Goal: Task Accomplishment & Management: Manage account settings

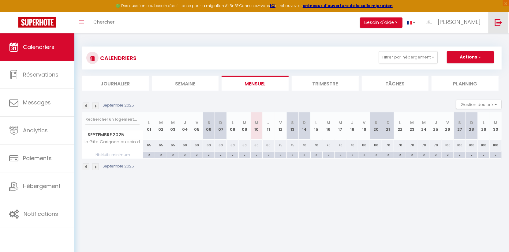
click at [499, 17] on link at bounding box center [498, 22] width 20 height 21
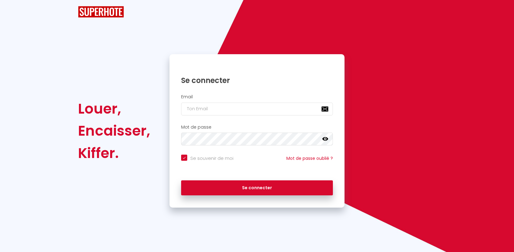
checkbox input "true"
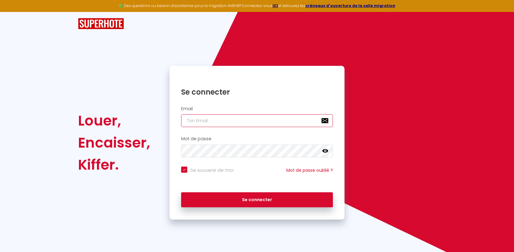
click at [247, 117] on input "email" at bounding box center [257, 120] width 152 height 13
type input "[PERSON_NAME][EMAIL_ADDRESS][DOMAIN_NAME]"
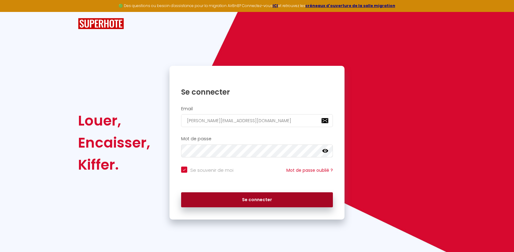
click at [276, 204] on button "Se connecter" at bounding box center [257, 199] width 152 height 15
checkbox input "true"
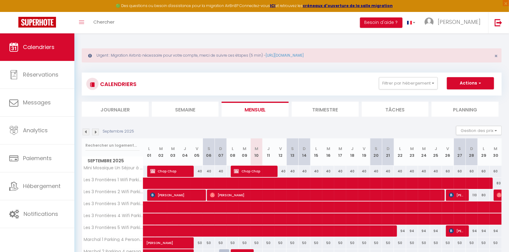
click at [492, 54] on div "Urgent : Migration Airbnb nécessaire pour votre compte, merci de suivre ces éta…" at bounding box center [292, 55] width 420 height 14
click at [407, 78] on button "Filtrer par hébergement" at bounding box center [408, 83] width 59 height 12
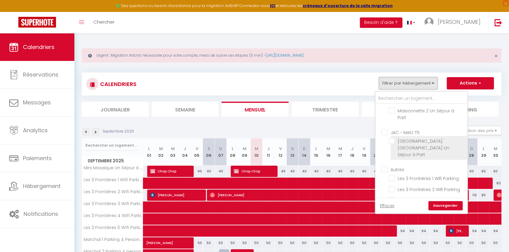
scroll to position [983, 0]
click at [385, 165] on input "Autres" at bounding box center [427, 168] width 92 height 6
checkbox input "true"
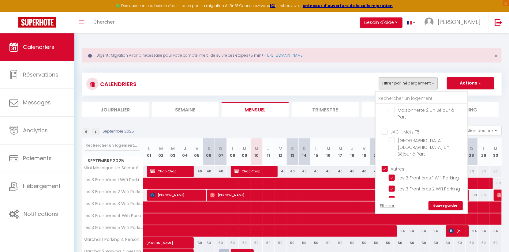
checkbox input "false"
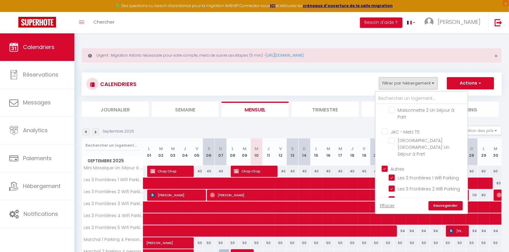
checkbox input "false"
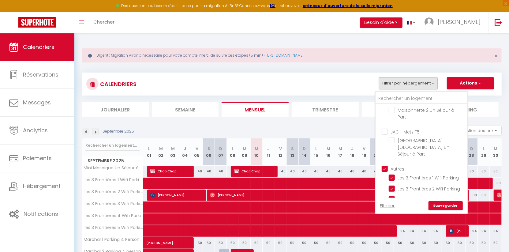
checkbox input "false"
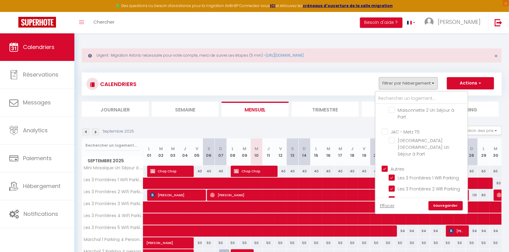
checkbox input "false"
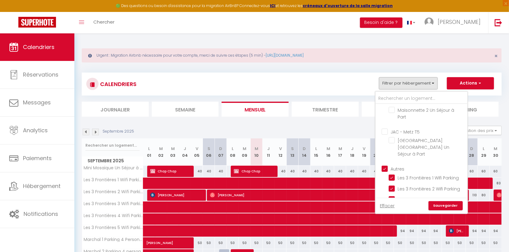
checkbox input "false"
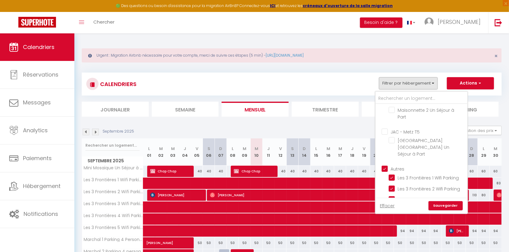
checkbox input "false"
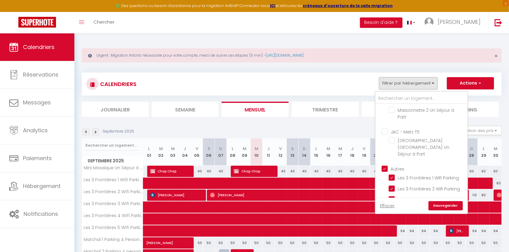
checkbox input "false"
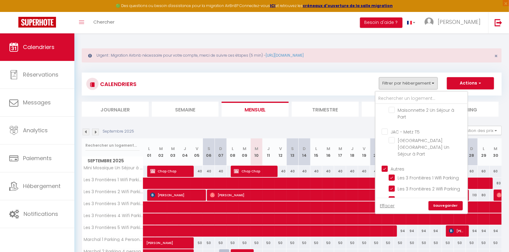
checkbox input "false"
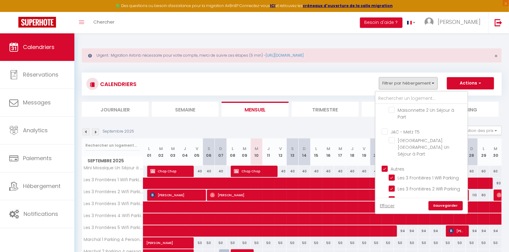
checkbox input "false"
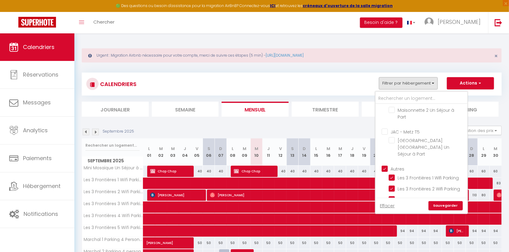
checkbox input "false"
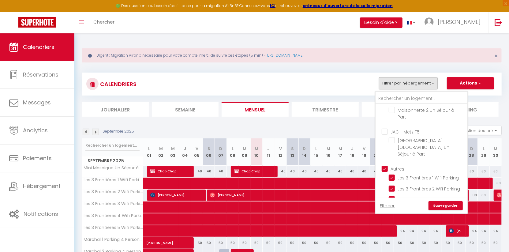
checkbox input "false"
checkbox input "true"
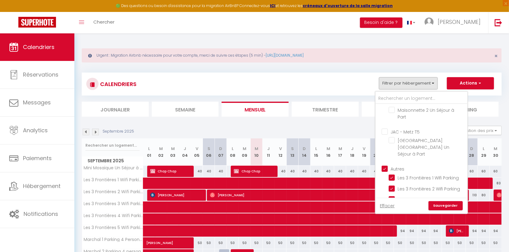
checkbox input "true"
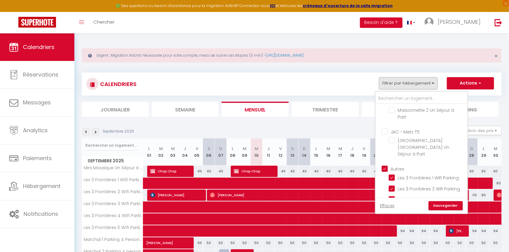
checkbox input "true"
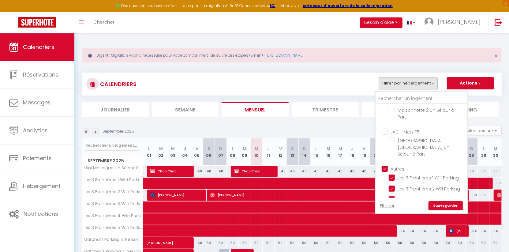
checkbox input "true"
click at [438, 205] on link "Sauvegarder" at bounding box center [445, 205] width 34 height 9
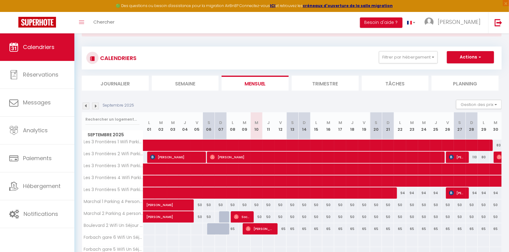
scroll to position [32, 0]
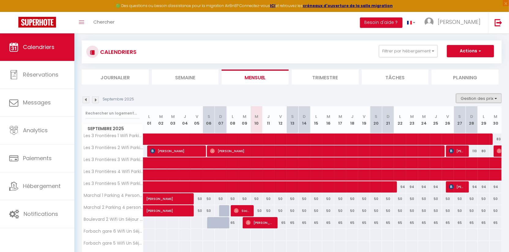
click at [478, 96] on button "Gestion des prix" at bounding box center [479, 98] width 46 height 9
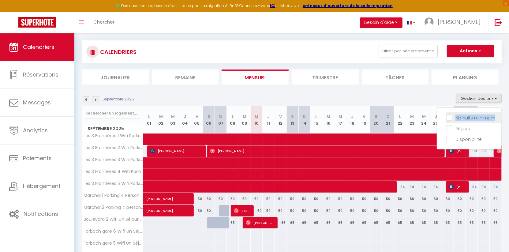
drag, startPoint x: 464, startPoint y: 123, endPoint x: 464, endPoint y: 119, distance: 4.3
click at [464, 119] on ul "Nb Nuits minimum Règles Disponibilité" at bounding box center [469, 128] width 64 height 32
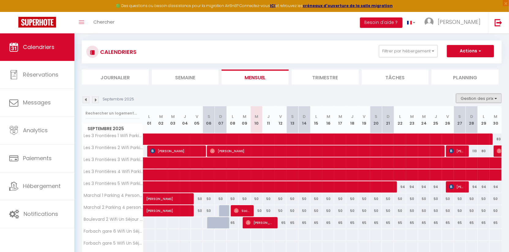
click at [471, 95] on button "Gestion des prix" at bounding box center [479, 98] width 46 height 9
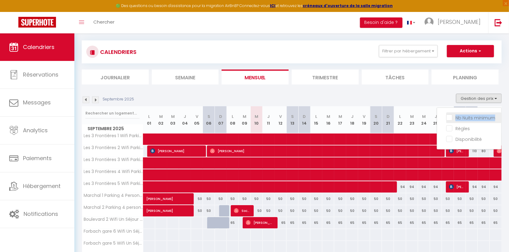
click at [470, 114] on input "Nb Nuits minimum" at bounding box center [473, 117] width 55 height 6
checkbox input "true"
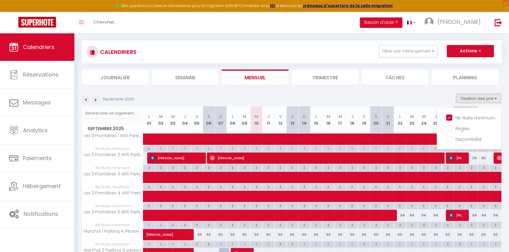
click at [413, 92] on section "Septembre 2025 Gestion des prix Nb Nuits minimum Règles Disponibilité Septembre…" at bounding box center [292, 252] width 420 height 331
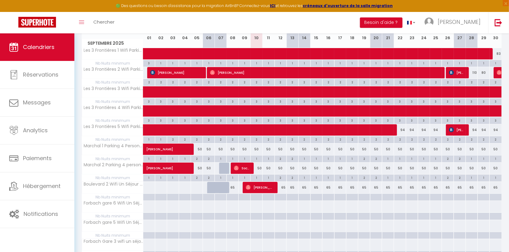
scroll to position [78, 0]
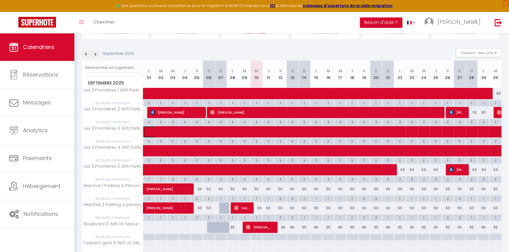
click at [160, 130] on span at bounding box center [361, 132] width 422 height 12
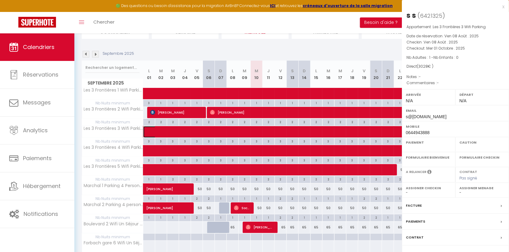
select select "OK"
select select "KO"
select select "0"
select select "1"
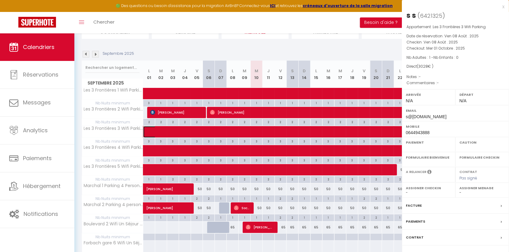
select select
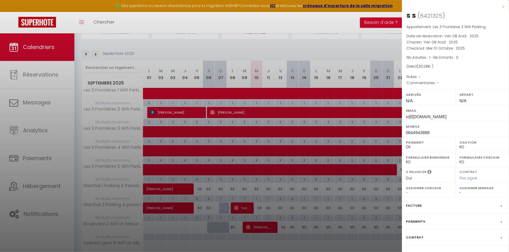
click at [306, 75] on div at bounding box center [254, 126] width 509 height 252
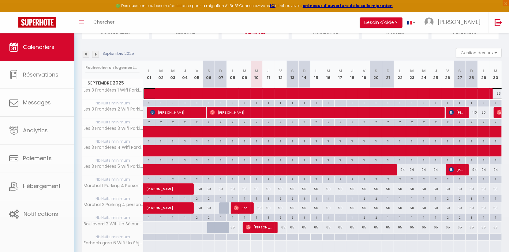
click at [310, 95] on span at bounding box center [354, 94] width 408 height 12
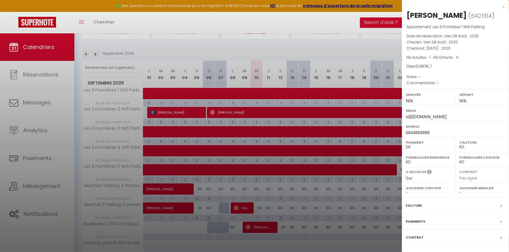
drag, startPoint x: 406, startPoint y: 16, endPoint x: 447, endPoint y: 22, distance: 41.4
click at [447, 21] on div "[PERSON_NAME] ( 6421314 ) Appartement : Les 3 Frontières 1 Wifi Parking Date de…" at bounding box center [455, 142] width 107 height 265
click at [284, 163] on div at bounding box center [254, 126] width 509 height 252
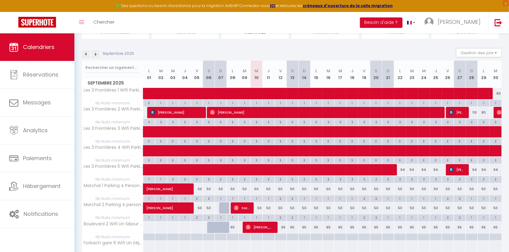
click at [279, 152] on body "🟢 Des questions ou besoin d'assistance pour la migration AirBnB? Connectez-vous…" at bounding box center [254, 168] width 509 height 425
click at [279, 152] on span at bounding box center [473, 151] width 647 height 12
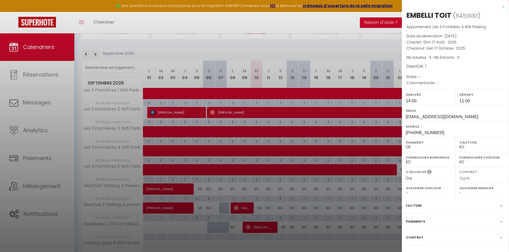
click at [251, 162] on div at bounding box center [254, 126] width 509 height 252
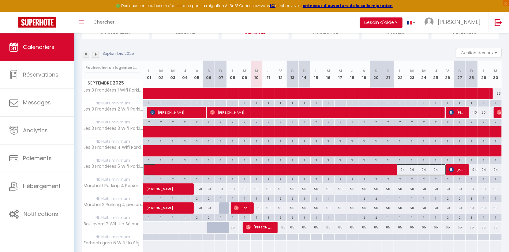
click at [160, 167] on span at bounding box center [297, 170] width 295 height 12
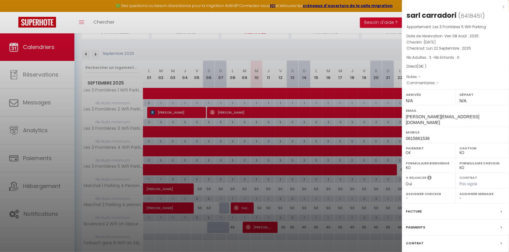
click at [332, 109] on div at bounding box center [254, 126] width 509 height 252
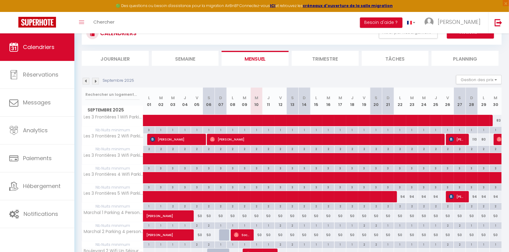
scroll to position [43, 0]
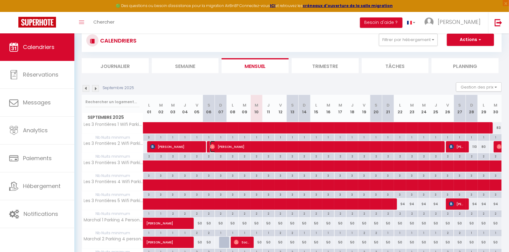
click at [219, 144] on span "[PERSON_NAME]" at bounding box center [325, 147] width 231 height 12
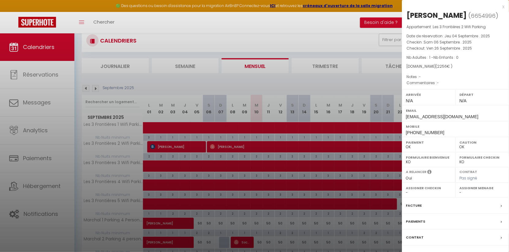
drag, startPoint x: 444, startPoint y: 69, endPoint x: 424, endPoint y: 61, distance: 21.7
click at [424, 61] on div "Appartement : Les 3 Frontières 2 Wifi Parking Date de réservation : [DATE] . 20…" at bounding box center [455, 55] width 107 height 62
click at [307, 92] on div at bounding box center [254, 126] width 509 height 252
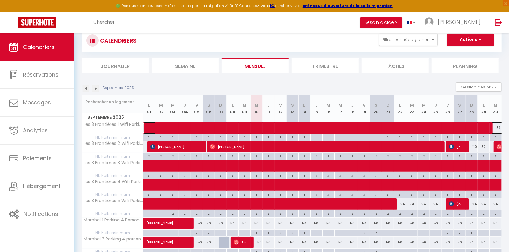
click at [288, 130] on span at bounding box center [354, 128] width 408 height 12
select select "KO"
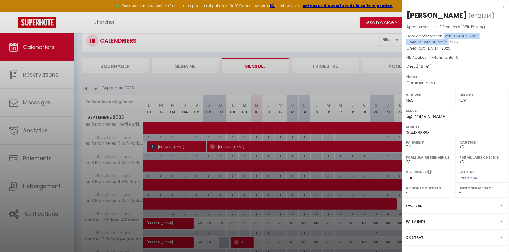
drag, startPoint x: 445, startPoint y: 38, endPoint x: 449, endPoint y: 41, distance: 5.6
click at [449, 41] on div "Appartement : Les 3 Frontières 1 Wifi Parking Date de réservation : [DATE] Chec…" at bounding box center [455, 55] width 107 height 62
click at [446, 42] on span "Ven 08 Août . 2025" at bounding box center [440, 41] width 34 height 5
click at [439, 40] on span "Ven 08 Août . 2025" at bounding box center [440, 41] width 34 height 5
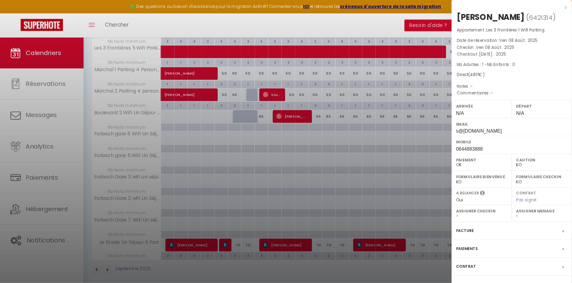
scroll to position [0, 0]
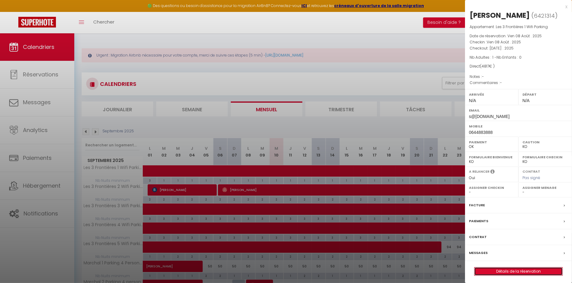
click at [498, 251] on link "Détails de la réservation" at bounding box center [519, 272] width 88 height 8
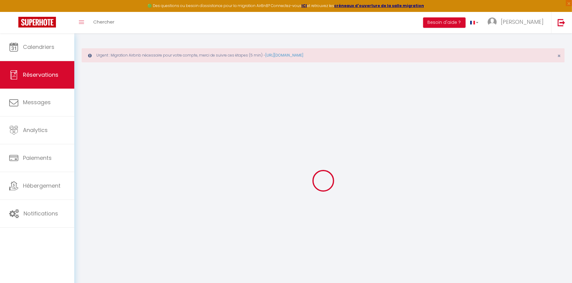
select select
checkbox input "false"
select select
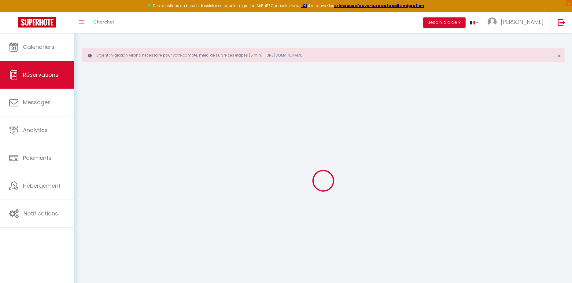
checkbox input "false"
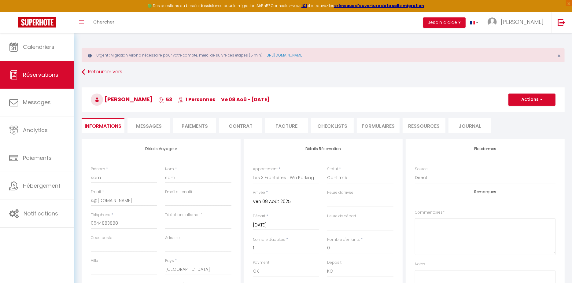
type input "50"
select select
checkbox input "false"
select select
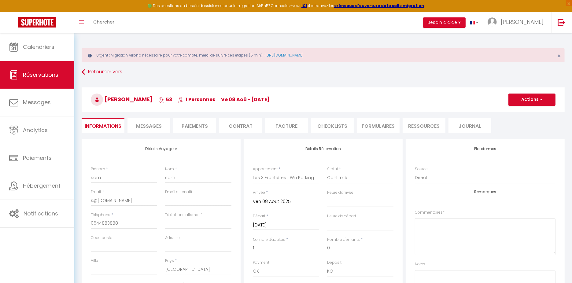
select select
click at [412, 121] on li "Ressources" at bounding box center [424, 125] width 43 height 15
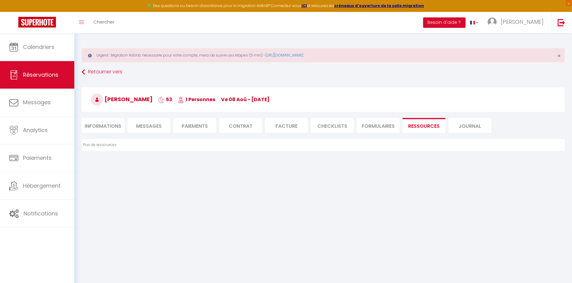
click at [458, 125] on li "Journal" at bounding box center [470, 125] width 43 height 15
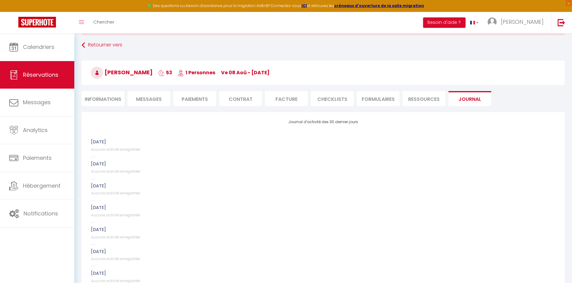
scroll to position [28, 0]
click at [371, 101] on li "FORMULAIRES" at bounding box center [378, 97] width 43 height 15
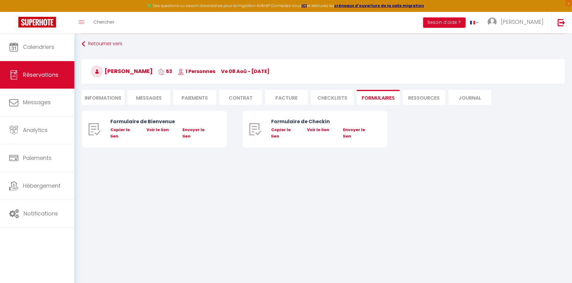
click at [341, 94] on li "CHECKLISTS" at bounding box center [332, 97] width 43 height 15
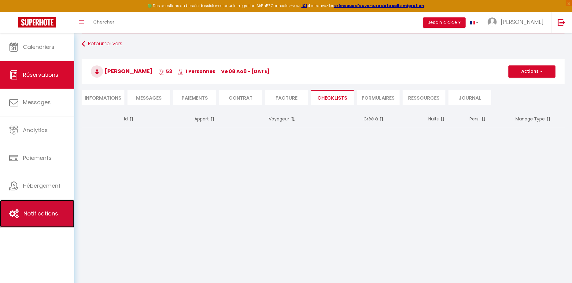
click at [47, 213] on span "Notifications" at bounding box center [41, 214] width 35 height 8
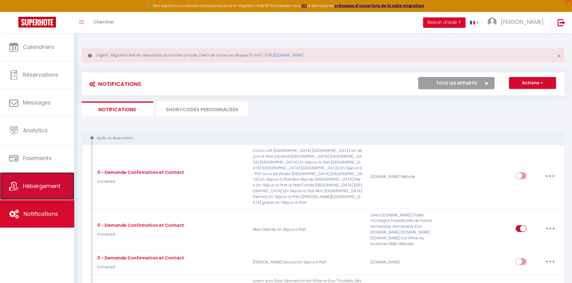
click at [61, 182] on link "Hébergement" at bounding box center [37, 187] width 74 height 28
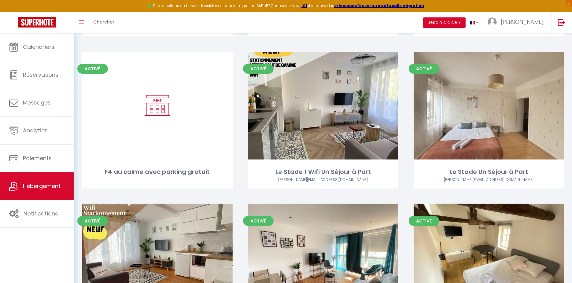
scroll to position [206, 0]
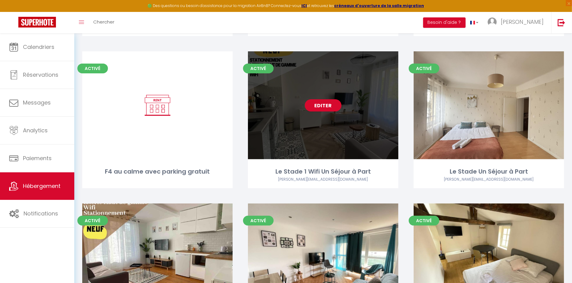
click at [338, 97] on div "Editer" at bounding box center [323, 105] width 150 height 108
select select "3"
select select "2"
select select "1"
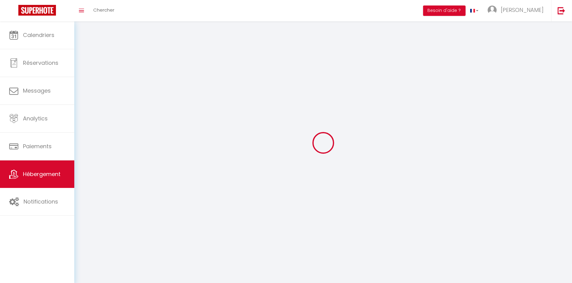
select select
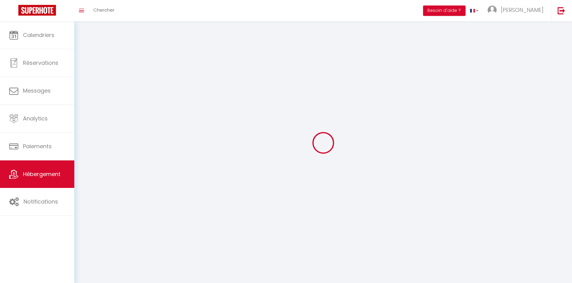
select select
checkbox input "false"
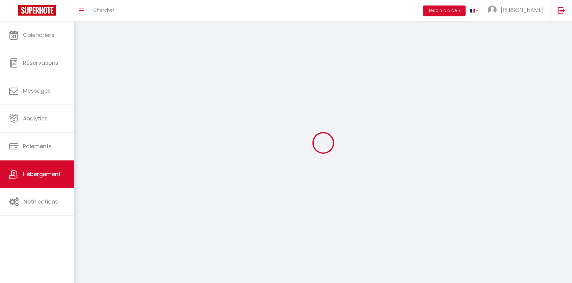
select select
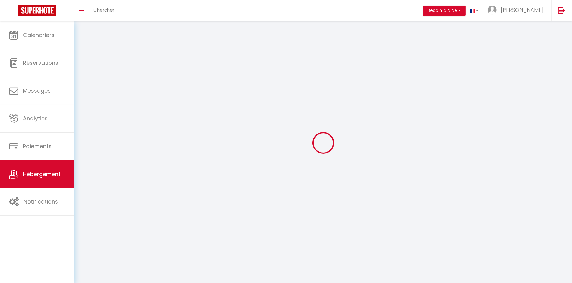
select select
checkbox input "false"
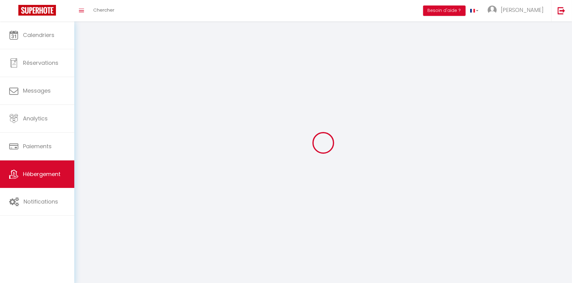
checkbox input "false"
select select
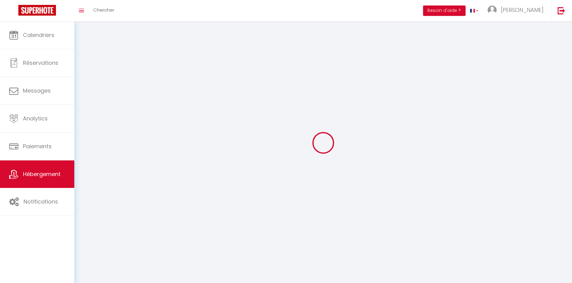
select select
checkbox input "false"
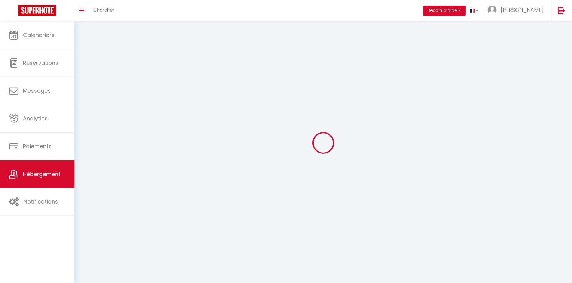
checkbox input "false"
select select
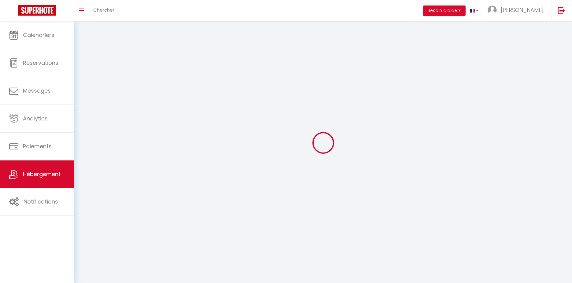
select select
checkbox input "false"
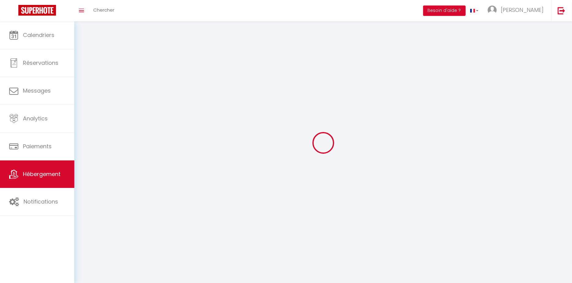
checkbox input "false"
select select
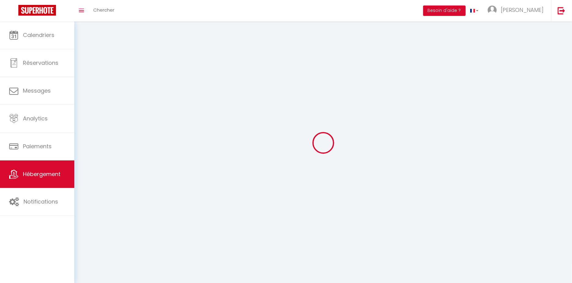
select select
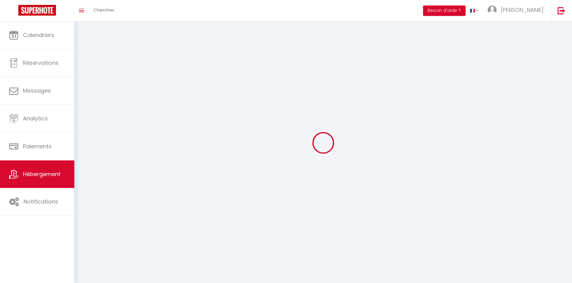
checkbox input "false"
select select
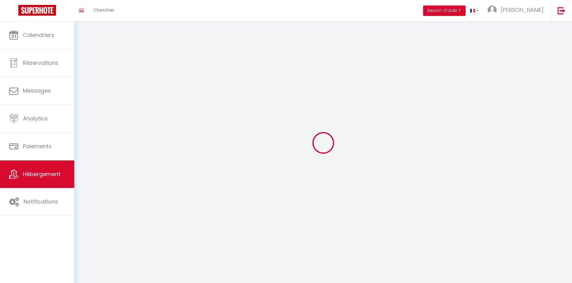
select select
select select "1"
select select
select select "28"
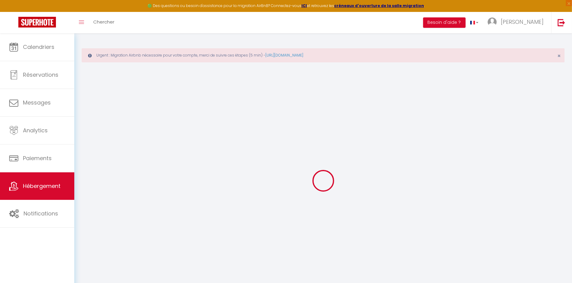
select select
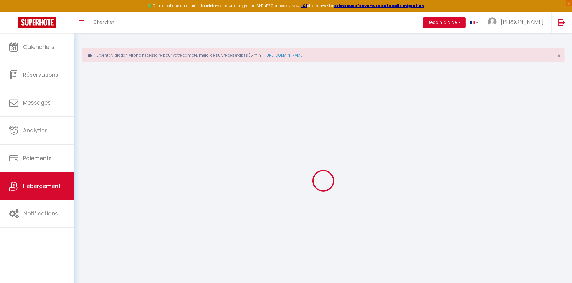
select select
checkbox input "false"
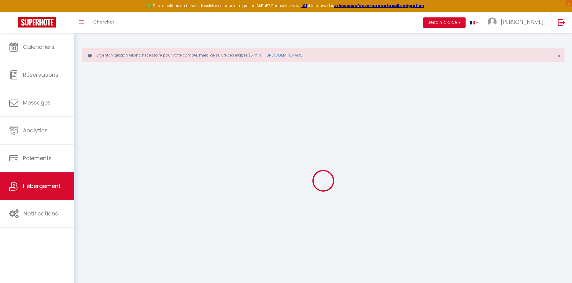
select select
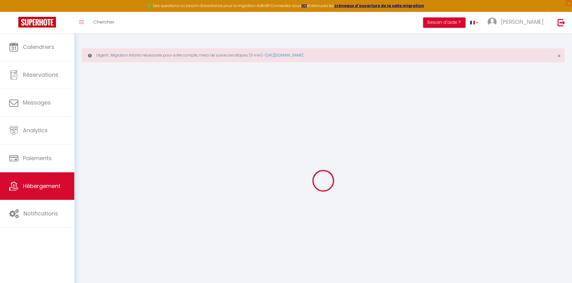
select select
checkbox input "false"
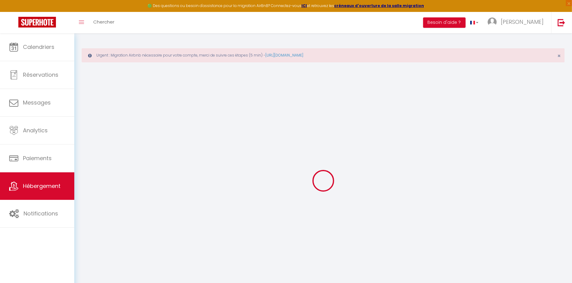
checkbox input "false"
select select
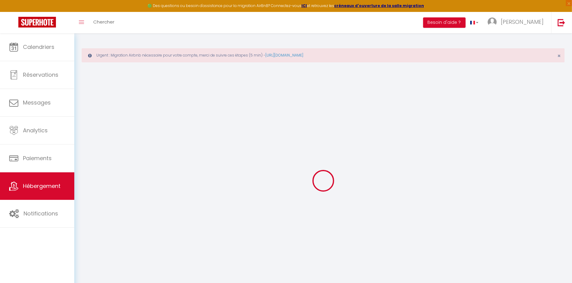
select select
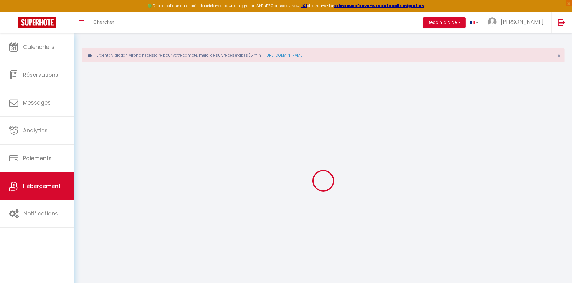
checkbox input "false"
select select
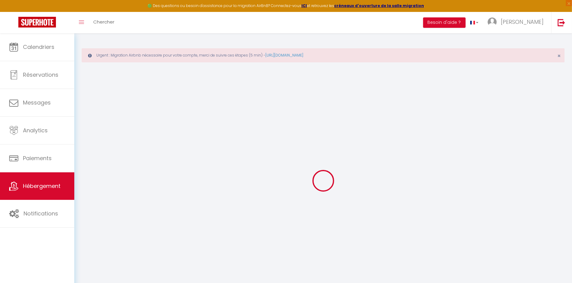
select select
type input "Le Stade 1 Wifi Un Séjour à Part"
type input "65"
type input "6"
type input "49"
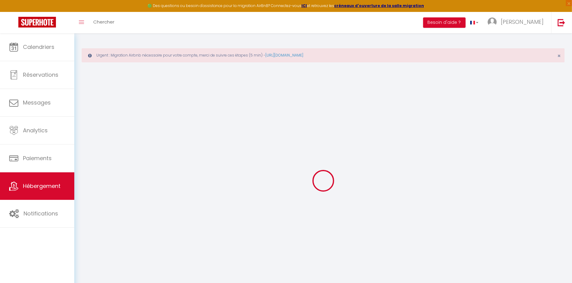
type input "2.00"
type input "300"
select select
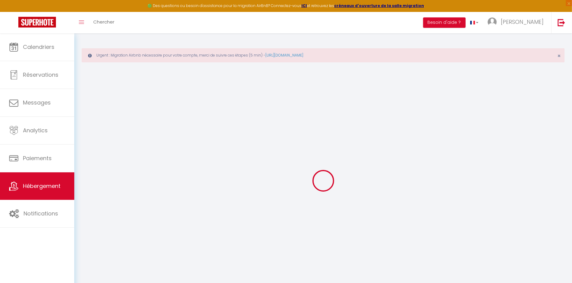
select select
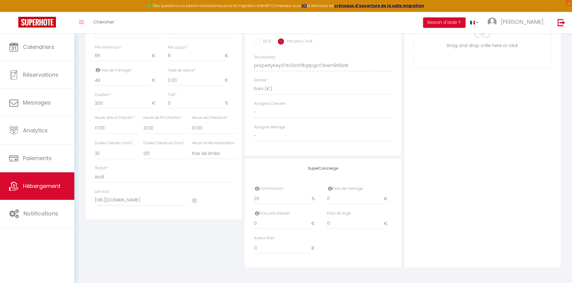
scroll to position [0, 20]
click at [207, 204] on div "Lien Ical [URL][DOMAIN_NAME]" at bounding box center [164, 200] width 146 height 23
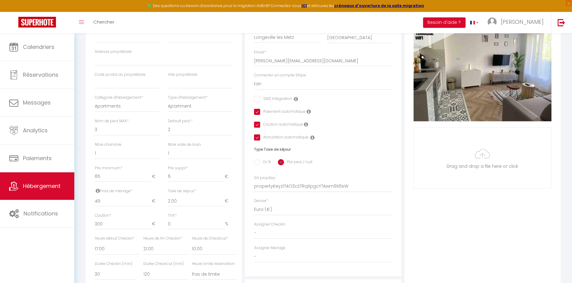
scroll to position [0, 0]
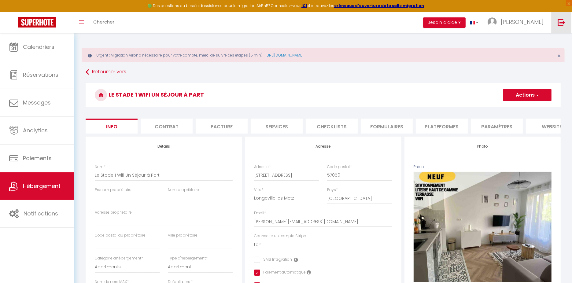
click at [508, 24] on link at bounding box center [561, 22] width 20 height 21
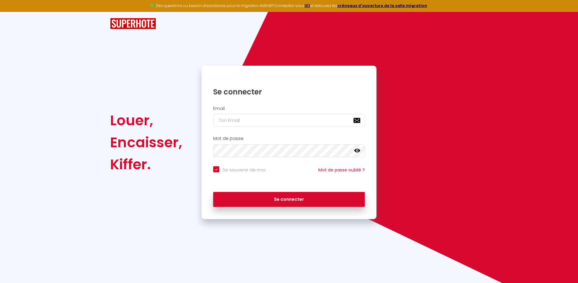
drag, startPoint x: 561, startPoint y: 22, endPoint x: 452, endPoint y: 63, distance: 115.7
click at [508, 23] on div "Louer, Encaisser, Kiffer. Se connecter Email Mot de passe false Se souvenir de …" at bounding box center [289, 115] width 578 height 207
click at [331, 123] on input "email" at bounding box center [289, 120] width 152 height 13
click at [213, 192] on button "Se connecter" at bounding box center [289, 199] width 152 height 15
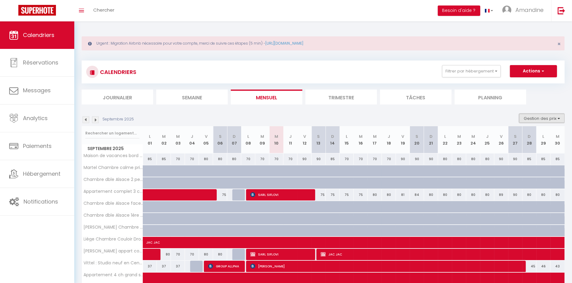
click at [508, 119] on button "Gestion des prix" at bounding box center [542, 118] width 46 height 9
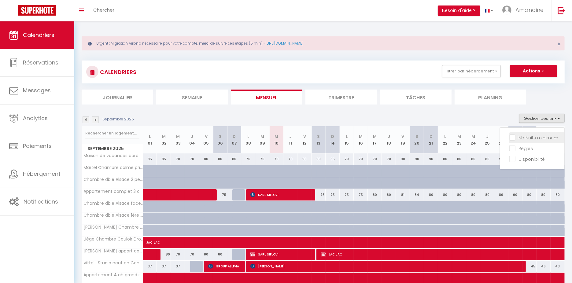
click at [508, 136] on input "Nb Nuits minimum" at bounding box center [537, 137] width 55 height 6
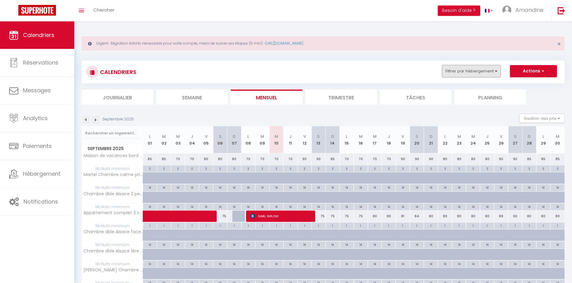
click at [484, 73] on button "Filtrer par hébergement" at bounding box center [471, 71] width 59 height 12
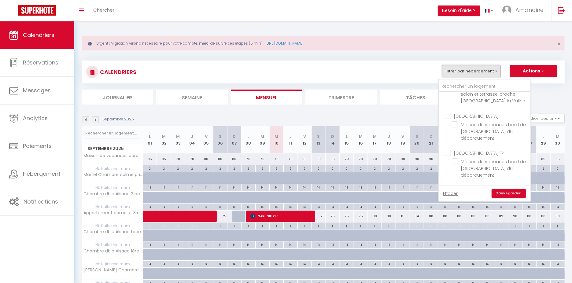
scroll to position [282, 0]
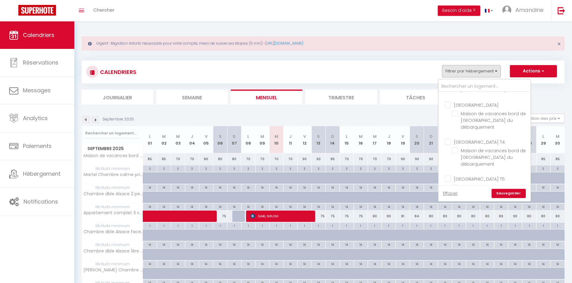
click at [484, 148] on span "Maison de vacances bord de [GEOGRAPHIC_DATA] du débarquement" at bounding box center [493, 158] width 65 height 20
click at [484, 117] on input "Maison de vacances bord de [GEOGRAPHIC_DATA] du débarquement" at bounding box center [490, 113] width 76 height 6
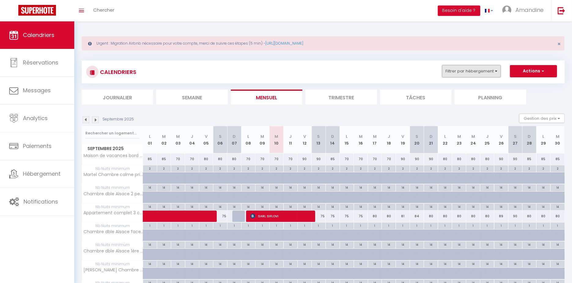
click at [488, 68] on button "Filtrer par hébergement" at bounding box center [471, 71] width 59 height 12
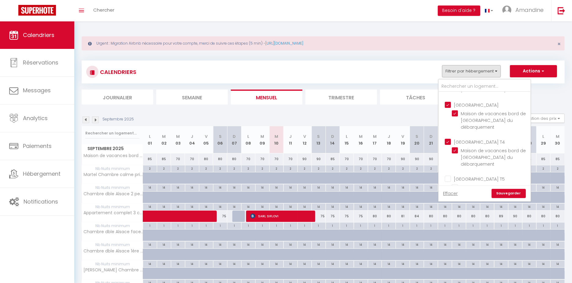
click at [508, 197] on link "Sauvegarder" at bounding box center [509, 193] width 34 height 9
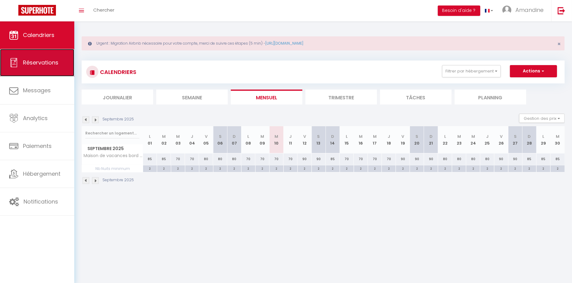
click at [42, 74] on link "Réservations" at bounding box center [37, 63] width 74 height 28
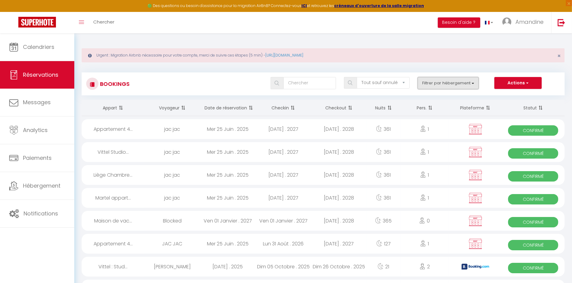
click at [446, 79] on button "Filtrer par hébergement" at bounding box center [448, 83] width 61 height 12
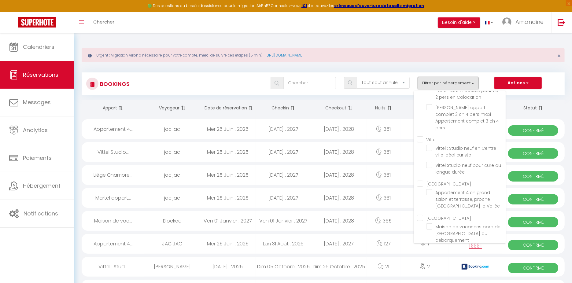
scroll to position [190, 0]
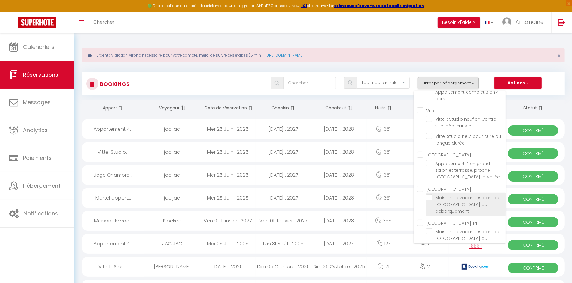
click at [458, 195] on input "Maison de vacances bord de [GEOGRAPHIC_DATA] du débarquement" at bounding box center [466, 198] width 80 height 6
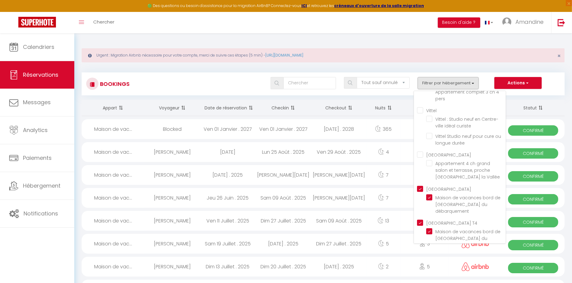
click at [493, 68] on div "Bookings Tous les statuts Annulé Confirmé Non Confirmé Tout sauf annulé No Show…" at bounding box center [323, 81] width 483 height 29
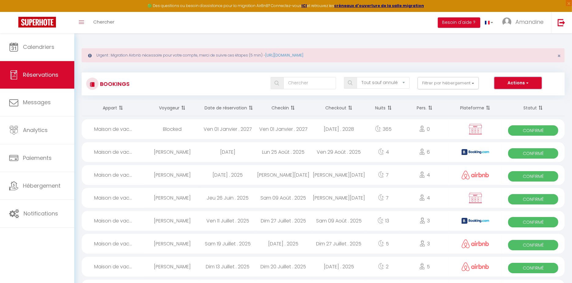
click at [508, 80] on button "Actions" at bounding box center [518, 83] width 47 height 12
click at [388, 84] on select "Tous les statuts Annulé Confirmé Non Confirmé Tout sauf annulé No Show Request" at bounding box center [383, 83] width 53 height 12
click at [358, 77] on select "Tous les statuts Annulé Confirmé Non Confirmé Tout sauf annulé No Show Request" at bounding box center [383, 83] width 53 height 12
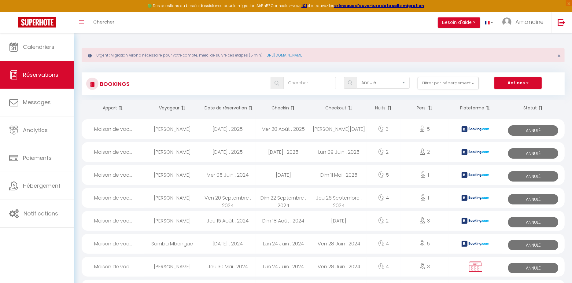
click at [235, 80] on div "Tous les statuts Annulé Confirmé Non Confirmé Tout sauf annulé No Show Request …" at bounding box center [343, 83] width 442 height 12
click at [216, 109] on th "Date de réservation" at bounding box center [228, 108] width 56 height 16
click at [274, 103] on th "Checkin" at bounding box center [284, 108] width 56 height 16
click at [275, 105] on th "Checkin" at bounding box center [284, 108] width 56 height 16
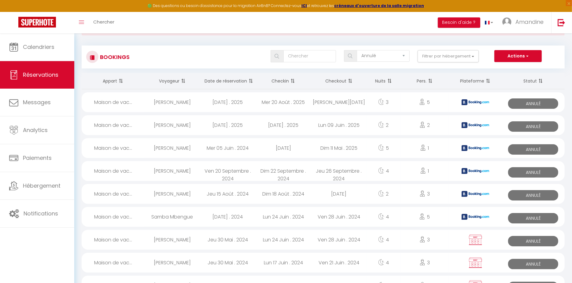
scroll to position [28, 0]
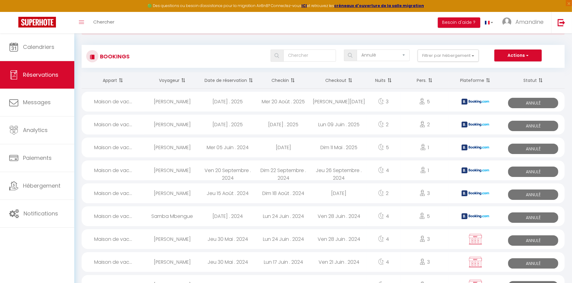
click at [286, 169] on div "Dim 22 Septembre . 2024" at bounding box center [284, 171] width 56 height 20
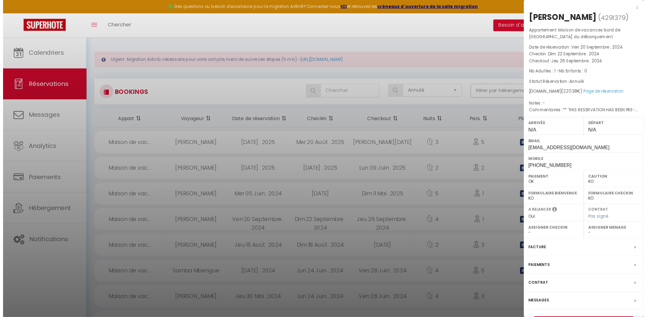
scroll to position [0, 0]
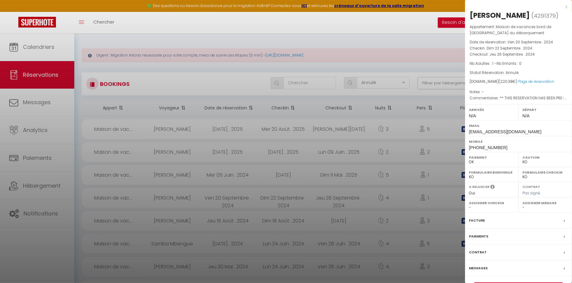
click at [298, 247] on div at bounding box center [286, 141] width 572 height 283
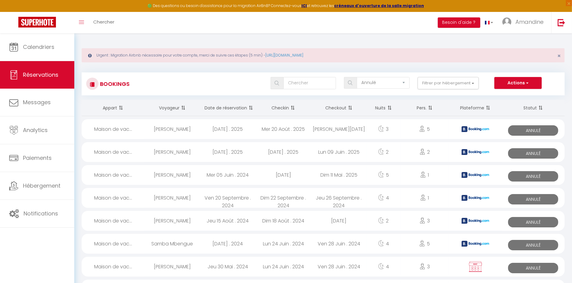
click at [284, 109] on th "Checkin" at bounding box center [284, 108] width 56 height 16
click at [508, 20] on img at bounding box center [562, 23] width 8 height 8
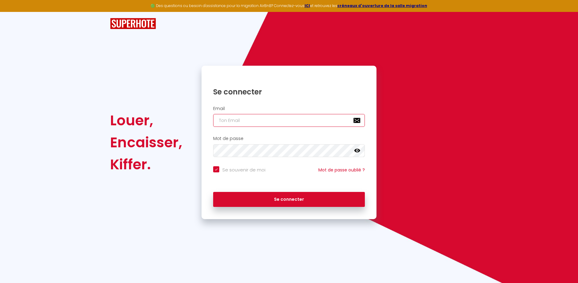
click at [284, 123] on input "email" at bounding box center [289, 120] width 152 height 13
click at [213, 192] on button "Se connecter" at bounding box center [289, 199] width 152 height 15
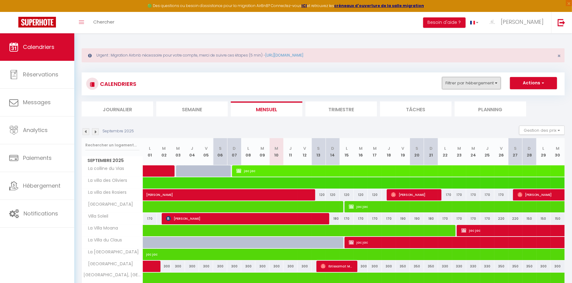
click at [479, 82] on button "Filtrer par hébergement" at bounding box center [471, 83] width 59 height 12
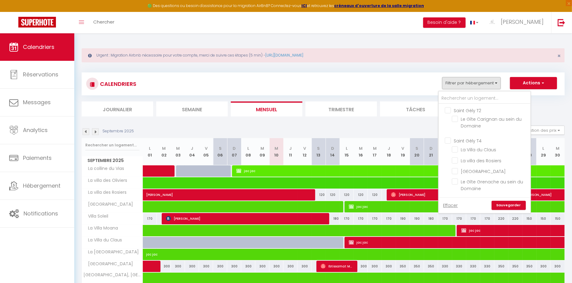
click at [508, 103] on ul "Journalier [GEOGRAPHIC_DATA] Mensuel Trimestre Tâches Planning" at bounding box center [323, 109] width 483 height 15
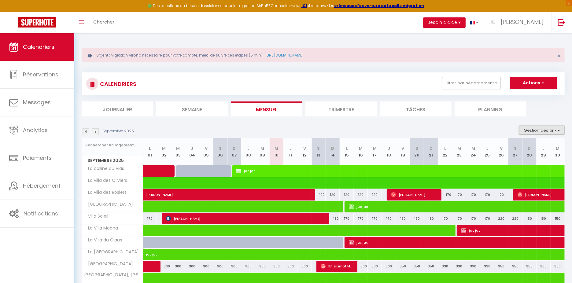
click at [508, 130] on button "Gestion des prix" at bounding box center [542, 130] width 46 height 9
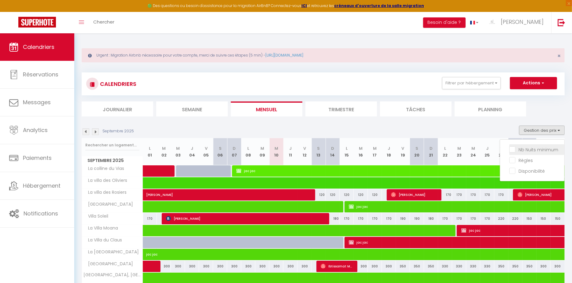
click at [508, 146] on input "Nb Nuits minimum" at bounding box center [537, 149] width 55 height 6
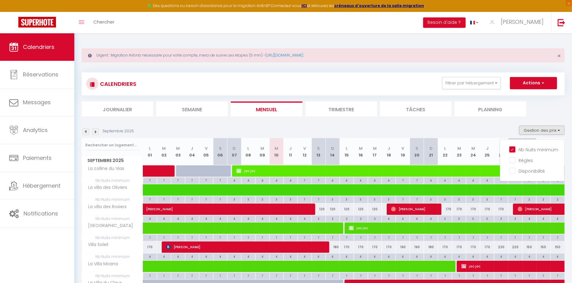
click at [485, 76] on div "CALENDRIERS Filtrer par hébergement [GEOGRAPHIC_DATA] T2 [GEOGRAPHIC_DATA] Cari…" at bounding box center [323, 83] width 483 height 23
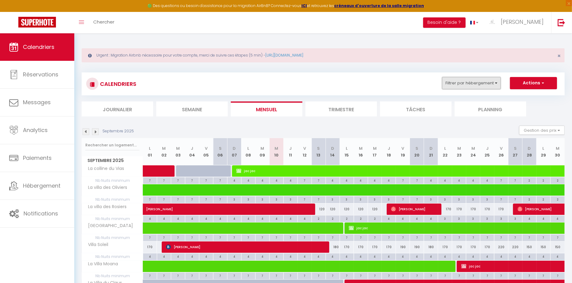
click at [485, 80] on button "Filtrer par hébergement" at bounding box center [471, 83] width 59 height 12
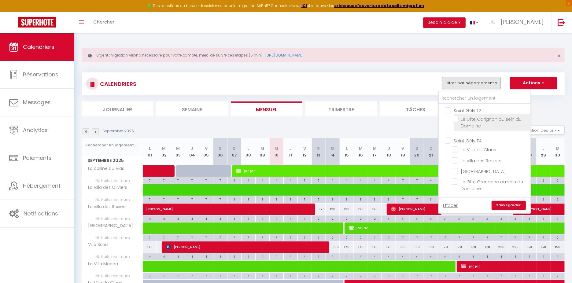
click at [475, 114] on li "Le Gîte Carignan au sein du Domaine" at bounding box center [492, 122] width 76 height 17
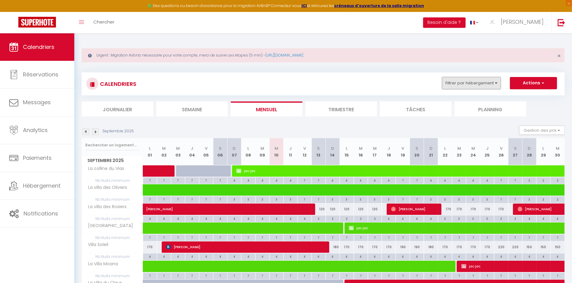
click at [487, 86] on button "Filtrer par hébergement" at bounding box center [471, 83] width 59 height 12
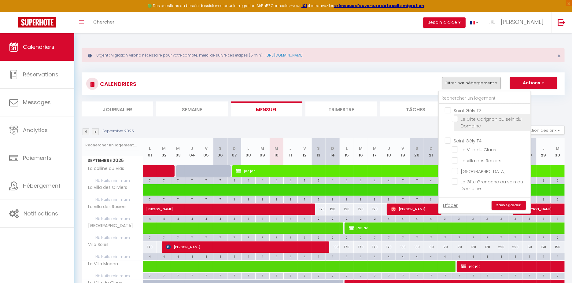
click at [485, 123] on label "Le Gîte Carignan au sein du Domaine" at bounding box center [492, 122] width 69 height 13
click at [485, 122] on input "Le Gîte Carignan au sein du Domaine" at bounding box center [490, 119] width 76 height 6
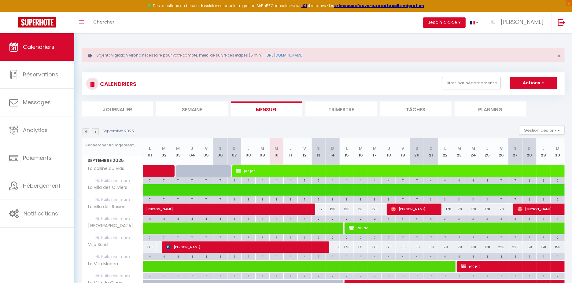
click at [492, 90] on div "CALENDRIERS Filtrer par hébergement [GEOGRAPHIC_DATA] T2 [GEOGRAPHIC_DATA] Cari…" at bounding box center [323, 84] width 474 height 14
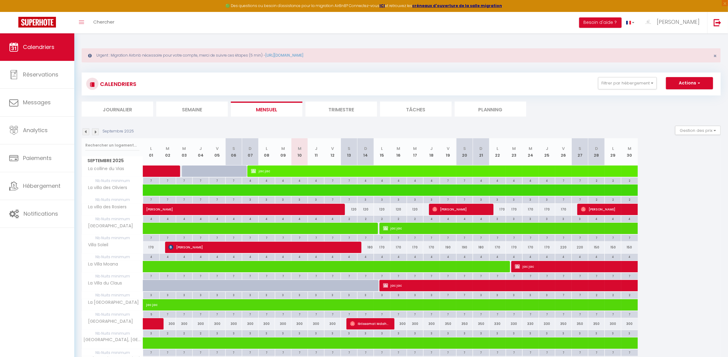
click at [508, 122] on section "Septembre 2025 Gestion des prix Nb Nuits minimum Règles Disponibilité Septembre…" at bounding box center [401, 314] width 639 height 388
click at [508, 128] on button "Gestion des prix" at bounding box center [698, 130] width 46 height 9
click at [508, 86] on button "Filtrer par hébergement" at bounding box center [627, 83] width 59 height 12
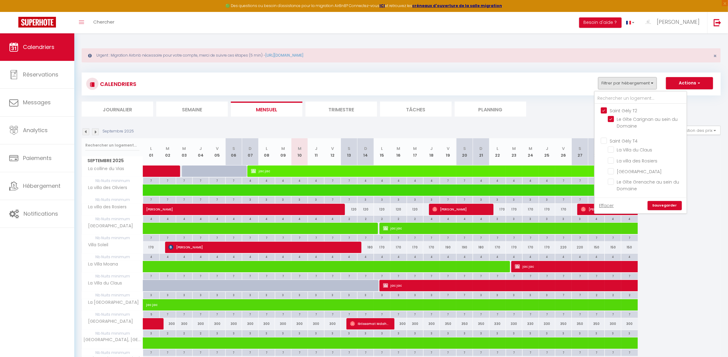
click at [508, 207] on link "Sauvegarder" at bounding box center [665, 205] width 34 height 9
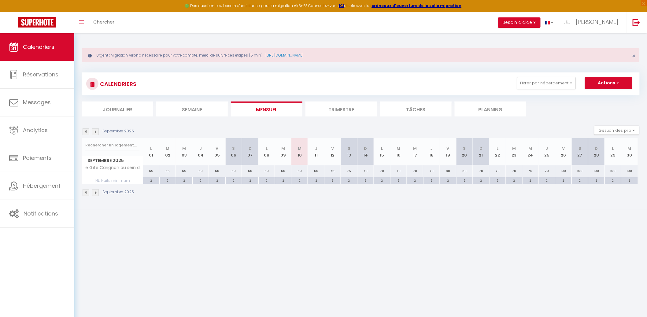
click at [98, 132] on div "Septembre 2025" at bounding box center [109, 131] width 54 height 7
click at [98, 132] on img at bounding box center [95, 131] width 7 height 7
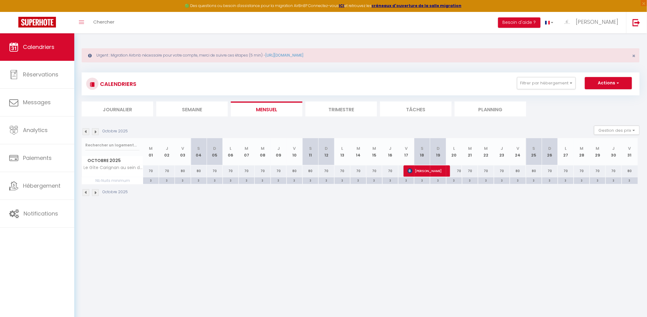
click at [87, 133] on img at bounding box center [86, 131] width 7 height 7
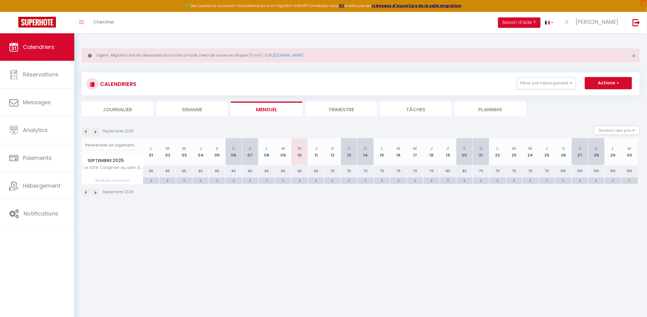
click at [302, 169] on div "60" at bounding box center [299, 170] width 17 height 11
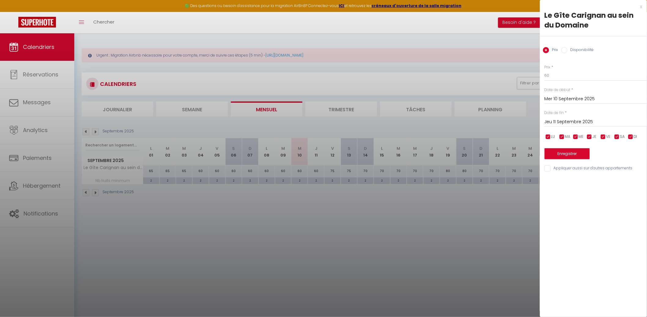
click at [508, 119] on input "Jeu 11 Septembre 2025" at bounding box center [596, 122] width 102 height 8
click at [508, 130] on span ">" at bounding box center [629, 132] width 13 height 12
drag, startPoint x: 596, startPoint y: 157, endPoint x: 565, endPoint y: 155, distance: 30.9
click at [508, 156] on span "1" at bounding box center [590, 157] width 13 height 12
click at [508, 154] on button "Enregistrer" at bounding box center [567, 153] width 45 height 11
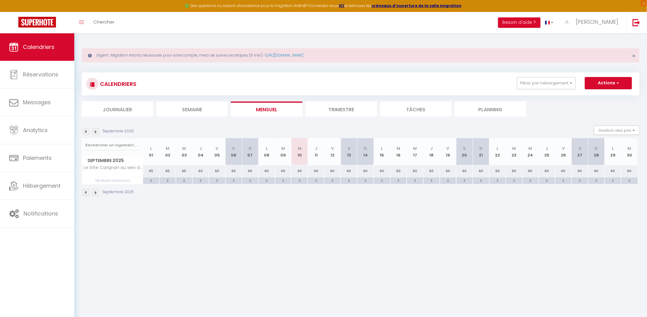
click at [95, 130] on img at bounding box center [95, 131] width 7 height 7
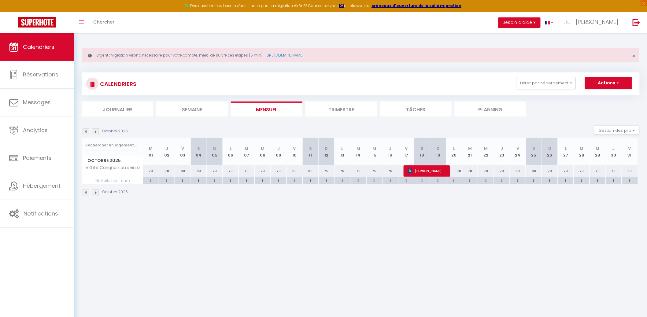
click at [269, 107] on li "Mensuel" at bounding box center [267, 109] width 72 height 15
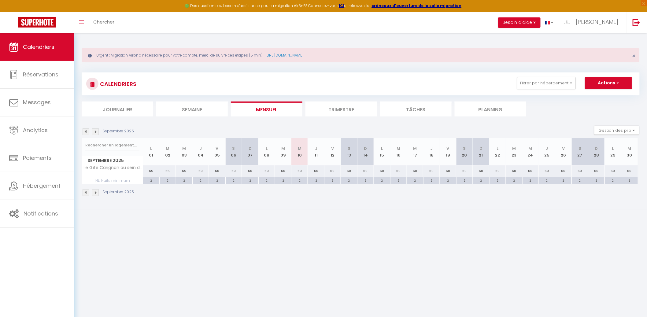
click at [98, 133] on img at bounding box center [95, 131] width 7 height 7
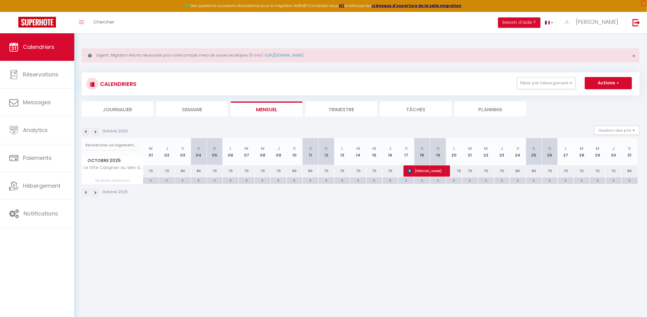
click at [150, 171] on div "70" at bounding box center [151, 170] width 16 height 11
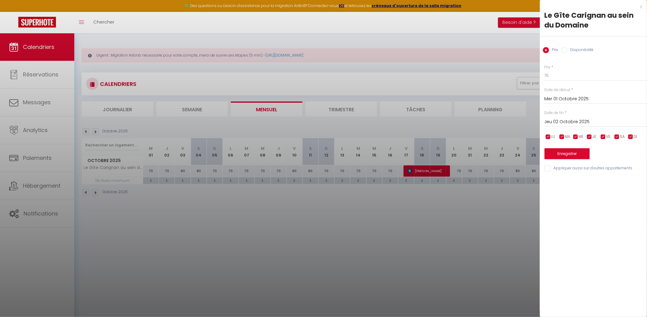
click at [508, 65] on div "Prix * 70" at bounding box center [596, 73] width 102 height 17
drag, startPoint x: 566, startPoint y: 65, endPoint x: 565, endPoint y: 74, distance: 9.5
click at [508, 65] on div "Prix * 70" at bounding box center [596, 73] width 102 height 17
drag, startPoint x: 394, startPoint y: 198, endPoint x: 367, endPoint y: 199, distance: 26.9
click at [391, 198] on div at bounding box center [323, 158] width 647 height 317
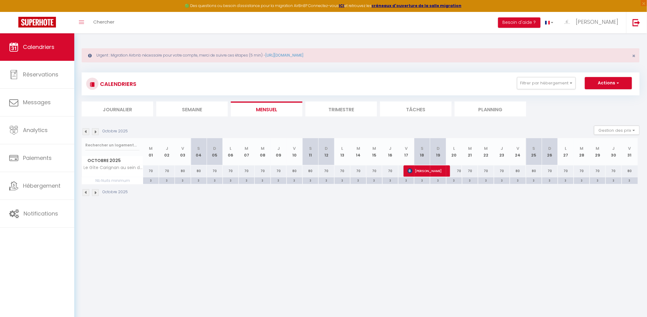
click at [152, 179] on div "3" at bounding box center [151, 180] width 16 height 6
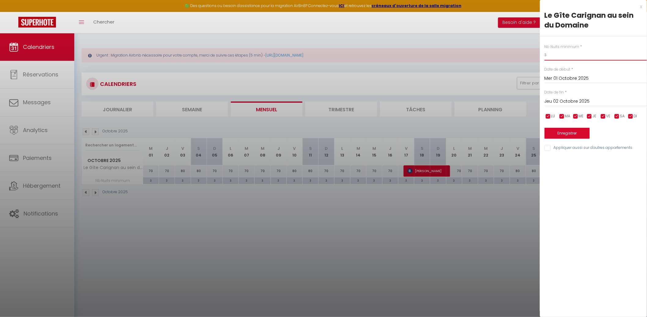
click at [508, 56] on input "3" at bounding box center [596, 55] width 102 height 11
drag, startPoint x: 562, startPoint y: 56, endPoint x: 491, endPoint y: 63, distance: 70.9
click at [490, 63] on body "🟢 Des questions ou besoin d'assistance pour la migration AirBnB? Connectez-vous…" at bounding box center [323, 191] width 647 height 317
click at [508, 56] on input "32" at bounding box center [596, 55] width 102 height 11
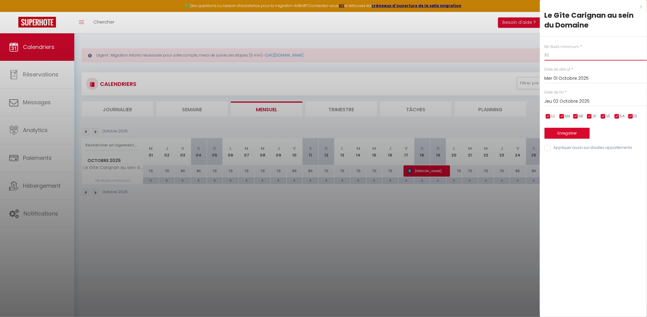
click at [508, 56] on input "32" at bounding box center [596, 55] width 102 height 11
click at [508, 58] on input "1" at bounding box center [596, 55] width 102 height 11
drag, startPoint x: 586, startPoint y: 98, endPoint x: 595, endPoint y: 109, distance: 13.5
click at [508, 98] on input "Jeu 02 Octobre 2025" at bounding box center [596, 102] width 102 height 8
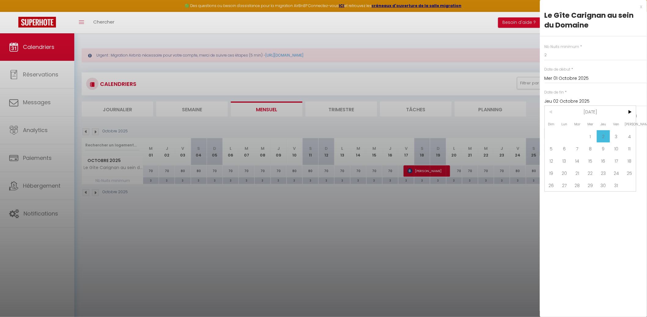
click at [508, 156] on span "18" at bounding box center [629, 161] width 13 height 12
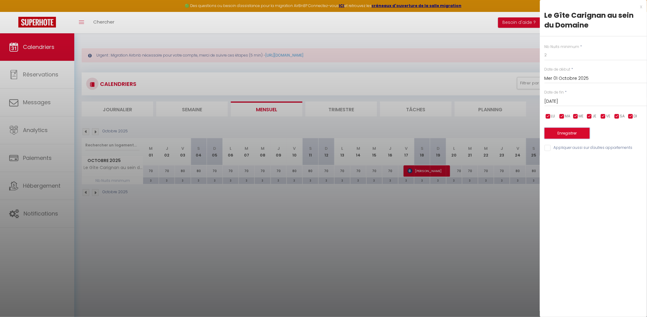
click at [508, 133] on button "Enregistrer" at bounding box center [567, 133] width 45 height 11
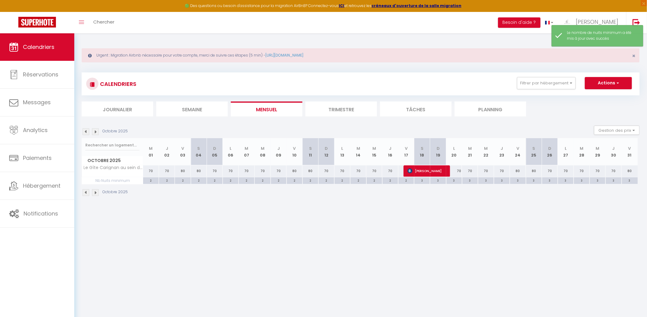
click at [271, 106] on li "Mensuel" at bounding box center [267, 109] width 72 height 15
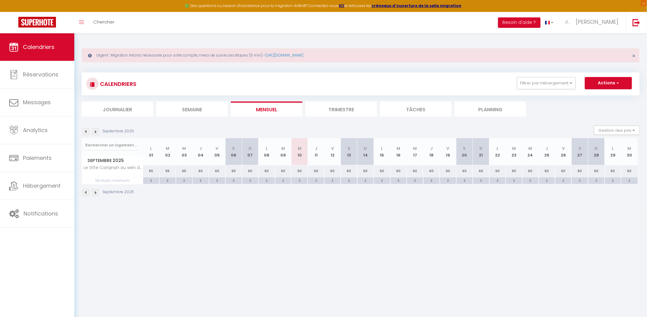
click at [268, 112] on li "Mensuel" at bounding box center [267, 109] width 72 height 15
click at [272, 108] on li "Mensuel" at bounding box center [267, 109] width 72 height 15
drag, startPoint x: 551, startPoint y: 79, endPoint x: 544, endPoint y: 90, distance: 12.5
click at [508, 81] on button "Filtrer par hébergement" at bounding box center [546, 83] width 59 height 12
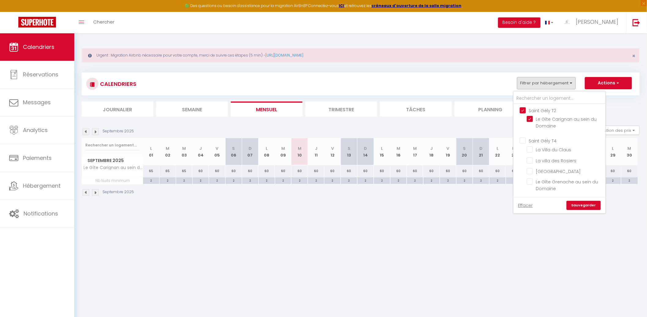
drag, startPoint x: 527, startPoint y: 109, endPoint x: 524, endPoint y: 120, distance: 11.6
click at [508, 109] on input "Saint Gély T2" at bounding box center [566, 110] width 92 height 6
click at [508, 139] on input "Saint Gély T4" at bounding box center [566, 140] width 92 height 6
click at [508, 204] on link "Sauvegarder" at bounding box center [584, 205] width 34 height 9
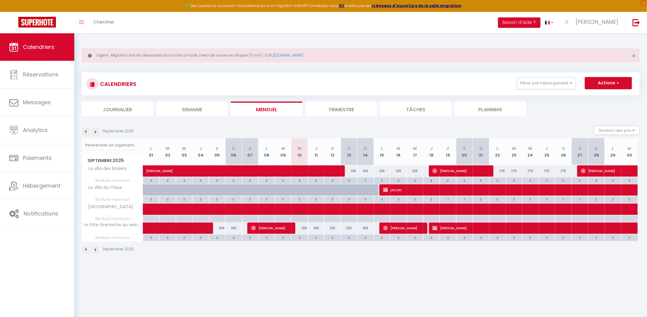
click at [352, 171] on div "120" at bounding box center [349, 170] width 17 height 11
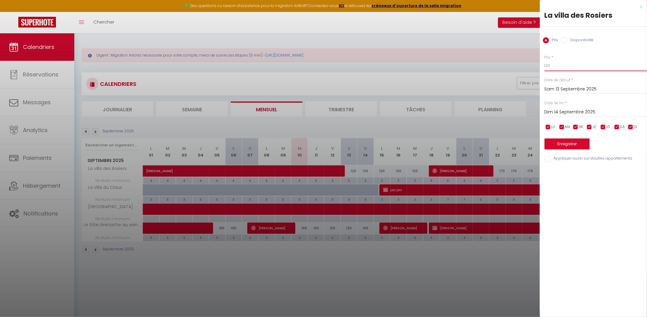
click at [508, 67] on input "120" at bounding box center [596, 65] width 102 height 11
click at [508, 108] on div "[DATE] < [DATE] > Dim Lun Mar Mer Jeu Ven Sam 1 2 3 4 5 6 7 8 9 10 11 12 13 14 …" at bounding box center [596, 111] width 102 height 11
click at [508, 111] on input "Dim 14 Septembre 2025" at bounding box center [596, 112] width 102 height 8
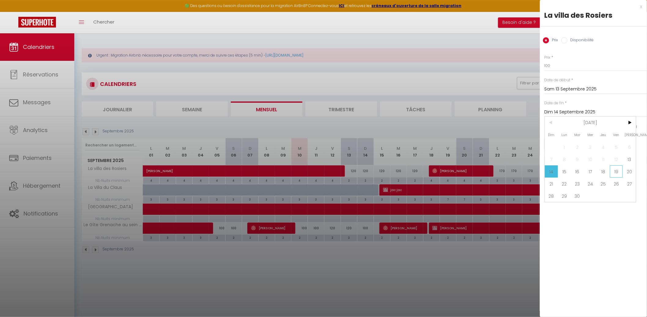
click at [508, 171] on span "19" at bounding box center [616, 171] width 13 height 12
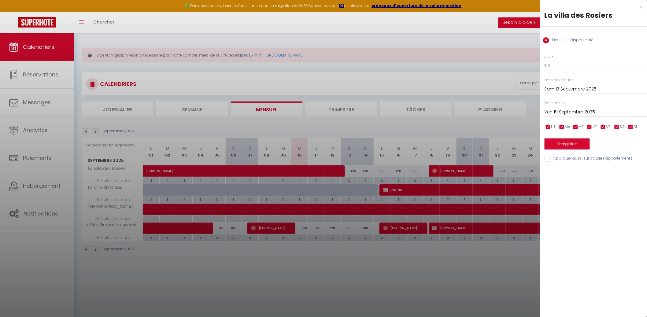
click at [508, 141] on button "Enregistrer" at bounding box center [567, 144] width 45 height 11
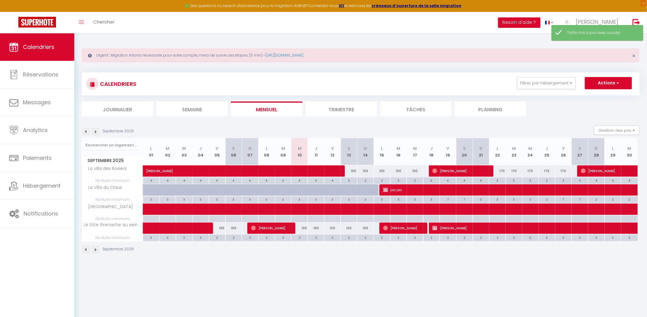
click at [501, 171] on div "170" at bounding box center [497, 170] width 17 height 11
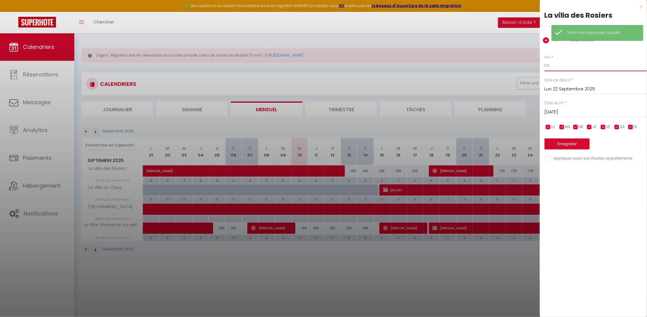
click at [508, 69] on input "170" at bounding box center [596, 65] width 102 height 11
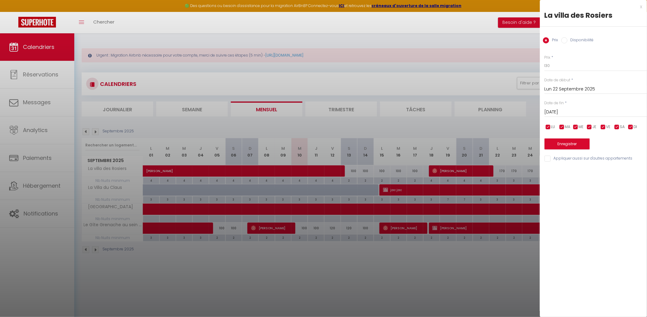
click at [508, 117] on div "Prix * 130 Statut * Disponible Indisponible Date de début * [DATE] < [DATE] > D…" at bounding box center [593, 105] width 107 height 116
click at [508, 112] on input "[DATE]" at bounding box center [596, 112] width 102 height 8
drag, startPoint x: 615, startPoint y: 185, endPoint x: 602, endPoint y: 159, distance: 28.3
click at [508, 184] on span "26" at bounding box center [616, 184] width 13 height 12
click at [508, 147] on button "Enregistrer" at bounding box center [567, 144] width 45 height 11
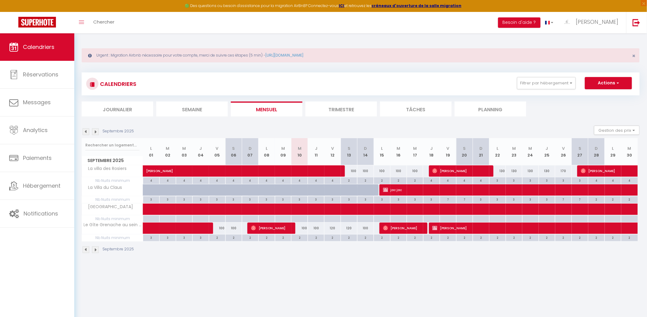
click at [304, 232] on div "100" at bounding box center [299, 228] width 17 height 11
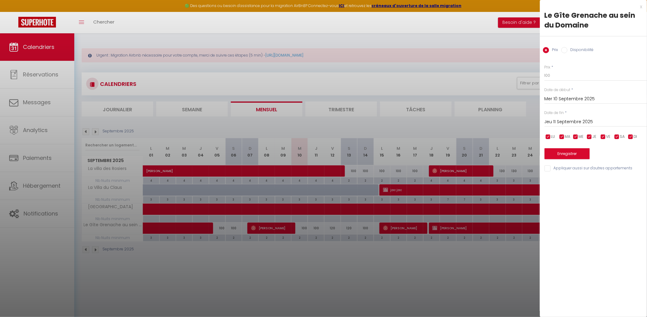
click at [508, 83] on div "Prix * 100 Statut * Disponible Indisponible Date de début * [DATE] < [DATE] > D…" at bounding box center [593, 115] width 107 height 116
click at [508, 80] on input "100" at bounding box center [596, 75] width 102 height 11
click at [508, 124] on input "Jeu 11 Septembre 2025" at bounding box center [596, 122] width 102 height 8
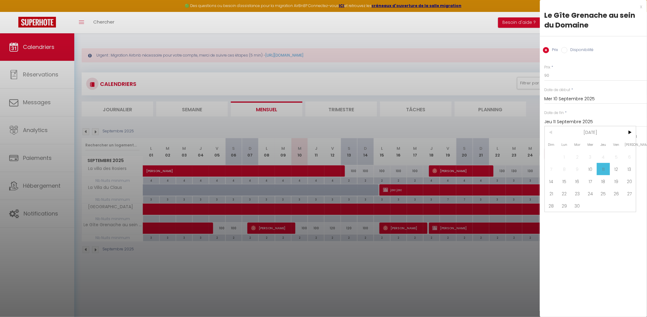
drag, startPoint x: 593, startPoint y: 180, endPoint x: 593, endPoint y: 176, distance: 4.0
click at [508, 179] on span "17" at bounding box center [590, 181] width 13 height 12
click at [508, 160] on div "Prix * 90 Statut * Disponible Indisponible Date de début * [DATE] < [DATE] > Di…" at bounding box center [593, 115] width 107 height 116
drag, startPoint x: 577, startPoint y: 136, endPoint x: 580, endPoint y: 131, distance: 6.2
click at [508, 134] on li "ME" at bounding box center [579, 137] width 6 height 7
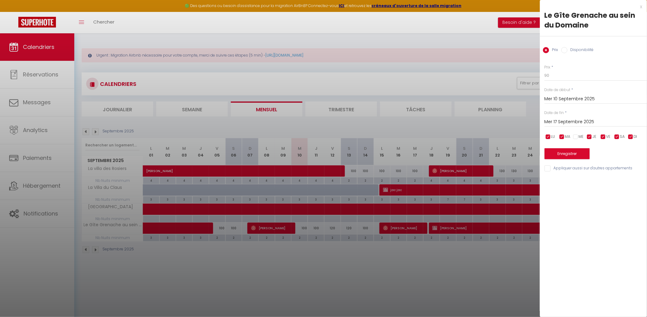
drag, startPoint x: 577, startPoint y: 139, endPoint x: 581, endPoint y: 131, distance: 8.0
click at [508, 137] on input "checkbox" at bounding box center [576, 137] width 6 height 6
click at [508, 119] on input "Mer 17 Septembre 2025" at bounding box center [596, 122] width 102 height 8
drag, startPoint x: 621, startPoint y: 183, endPoint x: 589, endPoint y: 164, distance: 37.1
click at [508, 181] on span "19" at bounding box center [616, 181] width 13 height 12
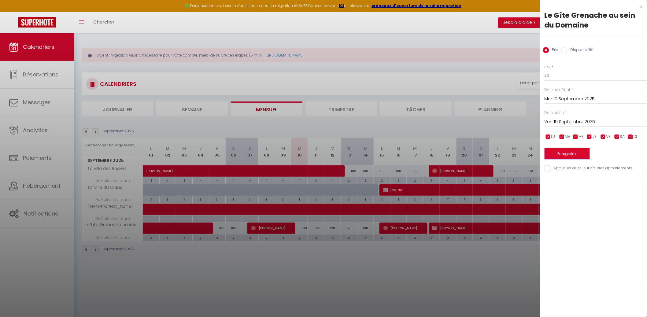
click at [508, 154] on button "Enregistrer" at bounding box center [567, 153] width 45 height 11
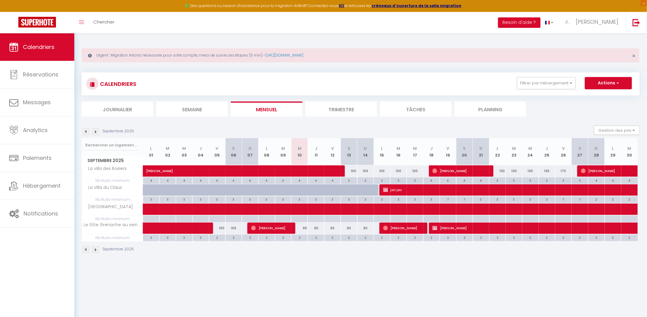
click at [97, 130] on img at bounding box center [95, 131] width 7 height 7
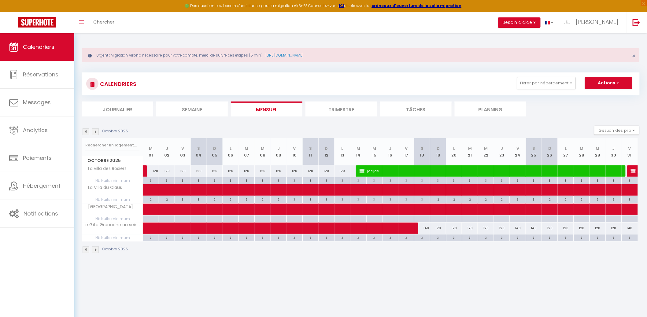
click at [87, 130] on img at bounding box center [86, 131] width 7 height 7
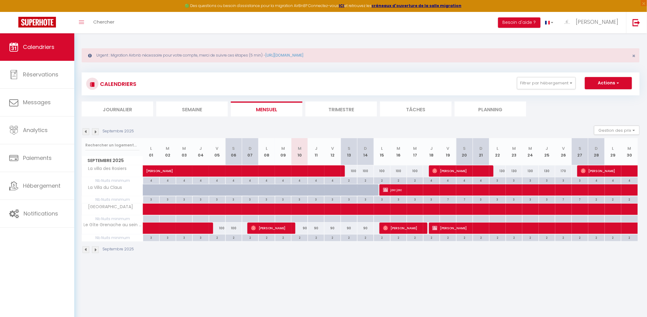
click at [95, 130] on img at bounding box center [95, 131] width 7 height 7
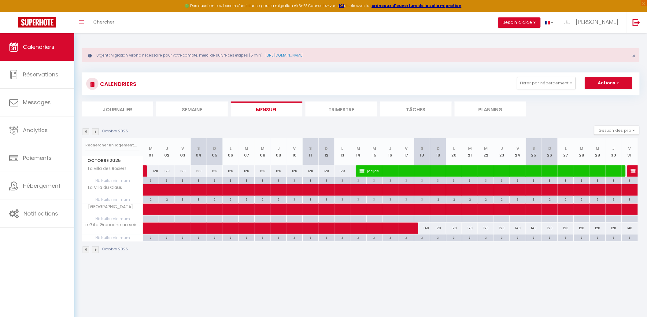
click at [250, 106] on li "Mensuel" at bounding box center [267, 109] width 72 height 15
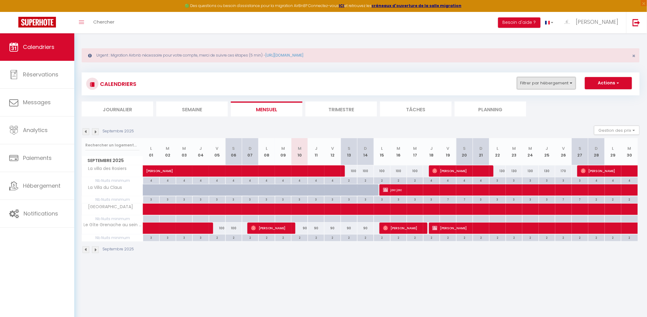
click at [508, 83] on button "Filtrer par hébergement" at bounding box center [546, 83] width 59 height 12
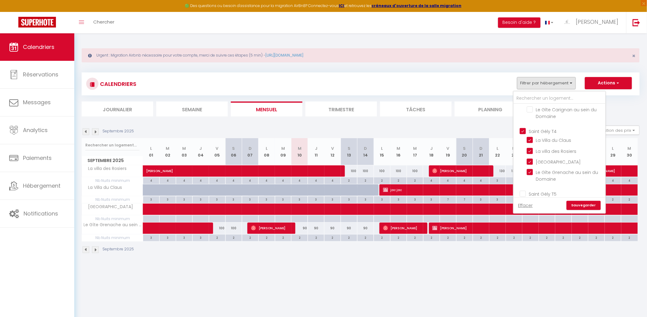
click at [508, 130] on input "Saint Gély T4" at bounding box center [566, 131] width 92 height 6
click at [508, 162] on input "Saint Gély T5" at bounding box center [566, 165] width 92 height 6
click at [508, 206] on link "Sauvegarder" at bounding box center [584, 205] width 34 height 9
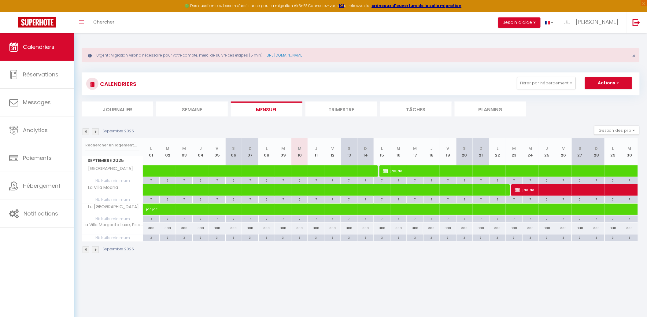
click at [94, 131] on img at bounding box center [95, 131] width 7 height 7
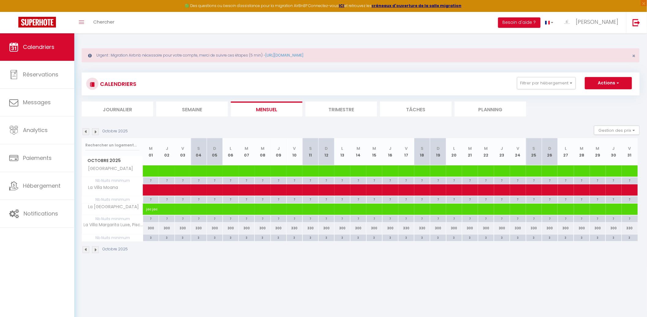
click at [86, 132] on img at bounding box center [86, 131] width 7 height 7
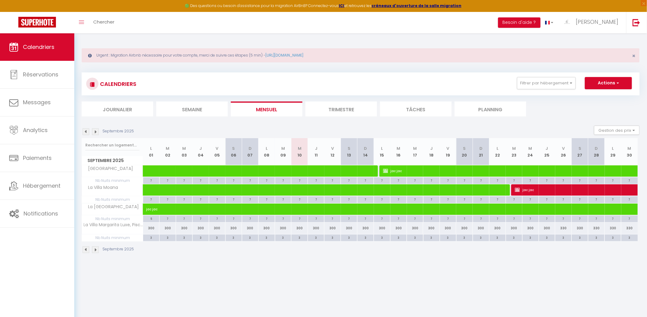
click at [87, 131] on img at bounding box center [86, 131] width 7 height 7
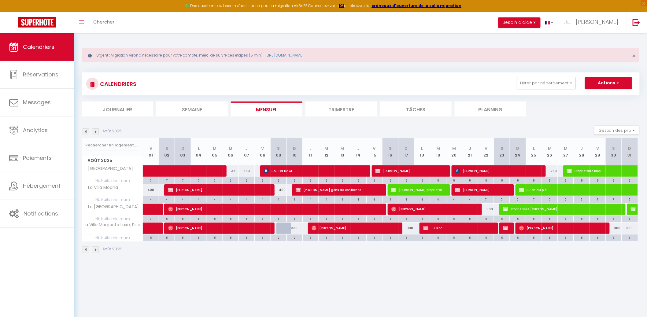
click at [269, 108] on li "Mensuel" at bounding box center [267, 109] width 72 height 15
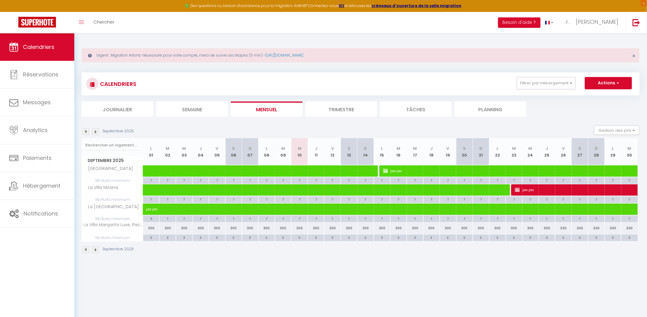
click at [99, 133] on div "Septembre 2025" at bounding box center [109, 131] width 54 height 7
click at [98, 132] on img at bounding box center [95, 131] width 7 height 7
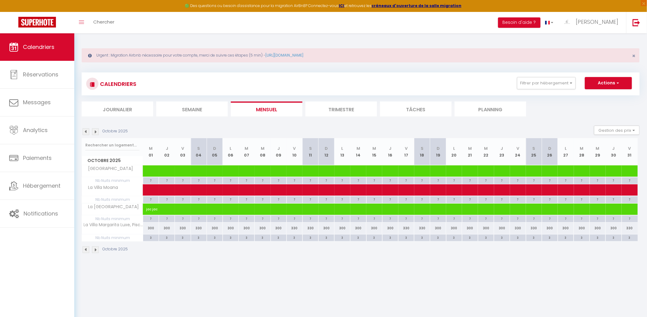
click at [94, 132] on img at bounding box center [95, 131] width 7 height 7
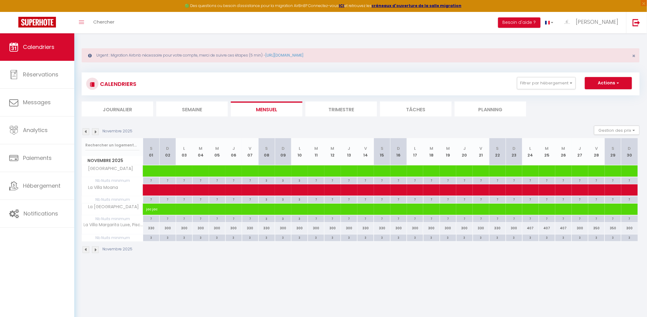
click at [251, 106] on li "Mensuel" at bounding box center [267, 109] width 72 height 15
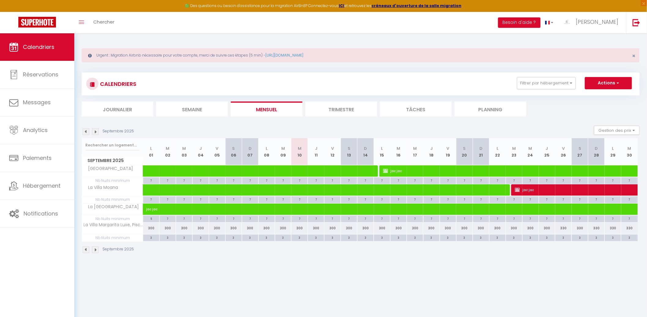
click at [88, 126] on div "Septembre 2025 Gestion des prix Nb Nuits minimum Règles Disponibilité" at bounding box center [361, 132] width 558 height 13
click at [88, 130] on img at bounding box center [86, 131] width 7 height 7
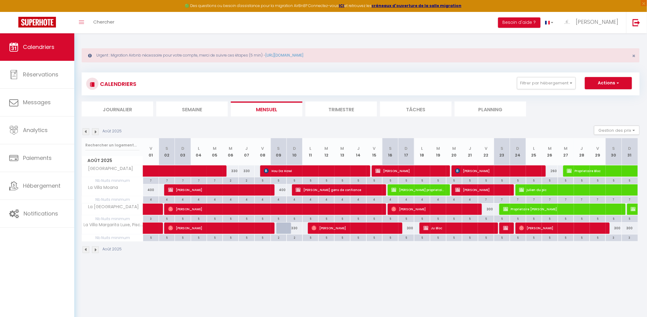
click at [273, 110] on li "Mensuel" at bounding box center [267, 109] width 72 height 15
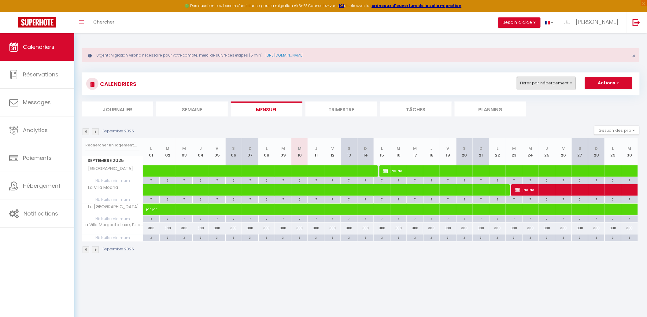
click at [508, 84] on button "Filtrer par hébergement" at bounding box center [546, 83] width 59 height 12
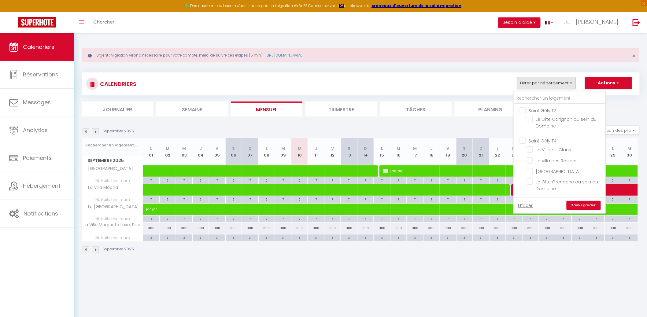
click at [150, 123] on section "Septembre 2025 Gestion des prix Nb Nuits minimum Règles Disponibilité Septembre…" at bounding box center [361, 190] width 558 height 140
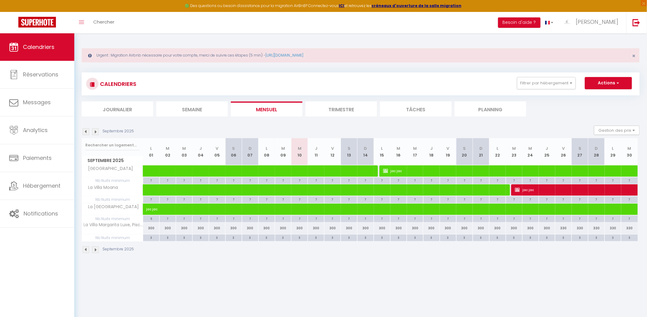
click at [95, 133] on img at bounding box center [95, 131] width 7 height 7
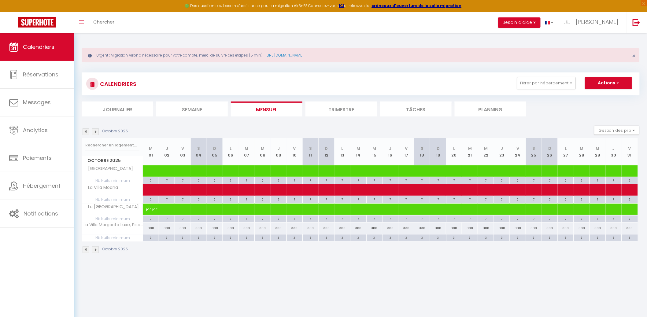
click at [260, 106] on li "Mensuel" at bounding box center [267, 109] width 72 height 15
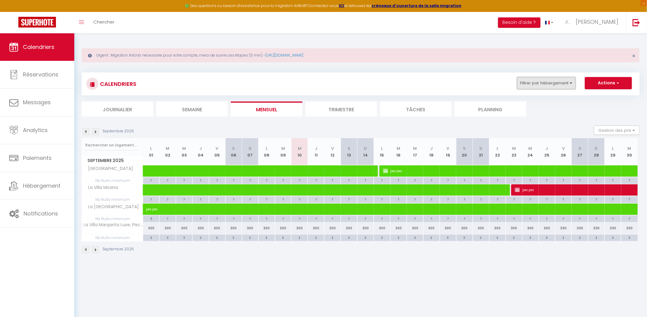
click at [508, 78] on button "Filtrer par hébergement" at bounding box center [546, 83] width 59 height 12
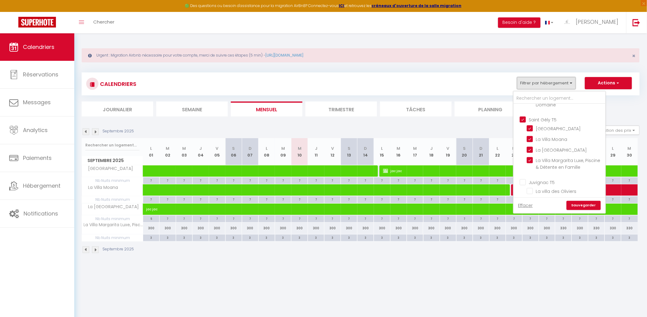
scroll to position [83, 0]
click at [508, 118] on input "Saint Gély T5" at bounding box center [566, 120] width 92 height 6
click at [508, 136] on input "Juvignac T5" at bounding box center [566, 139] width 92 height 6
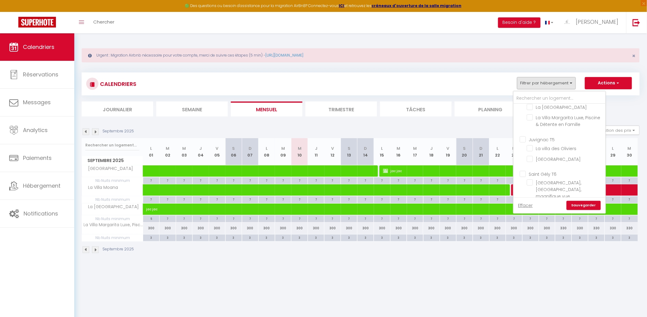
click at [508, 172] on input "Saint Gély T6" at bounding box center [566, 174] width 92 height 6
click at [508, 205] on link "Sauvegarder" at bounding box center [584, 205] width 34 height 9
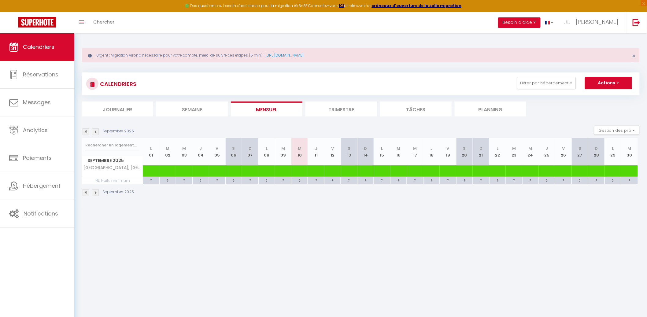
click at [86, 131] on img at bounding box center [86, 131] width 7 height 7
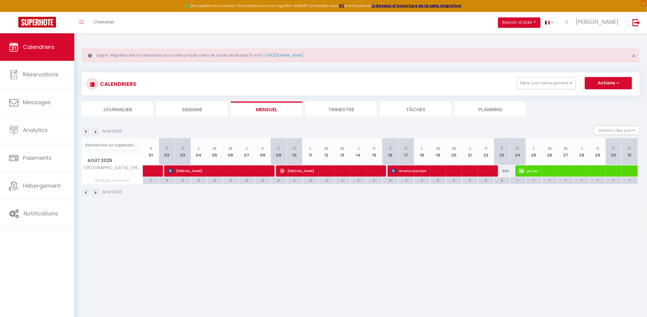
click at [96, 132] on img at bounding box center [95, 131] width 7 height 7
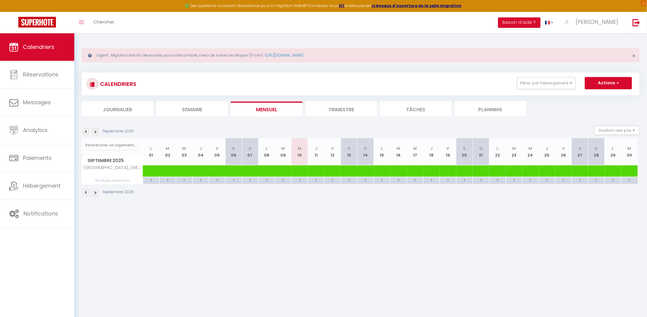
click at [96, 132] on img at bounding box center [95, 131] width 7 height 7
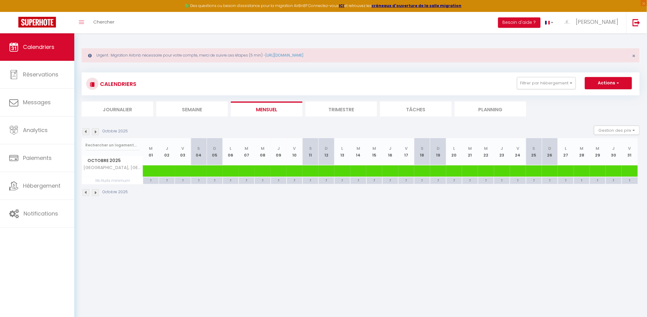
click at [96, 132] on img at bounding box center [95, 131] width 7 height 7
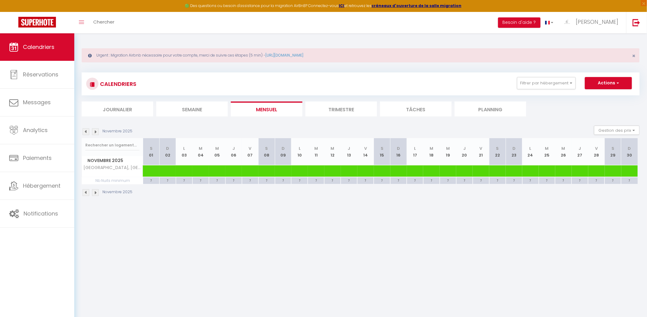
click at [96, 132] on img at bounding box center [95, 131] width 7 height 7
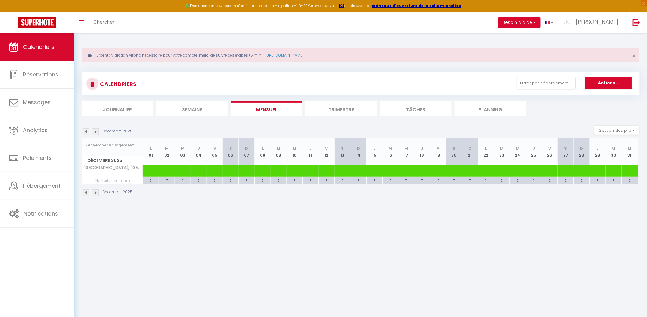
click at [243, 110] on li "Mensuel" at bounding box center [267, 109] width 72 height 15
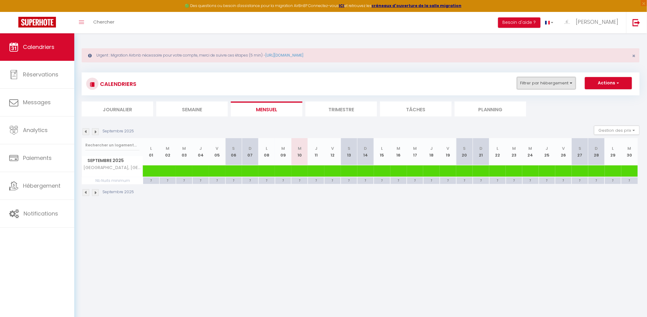
click at [508, 77] on button "Filtrer par hébergement" at bounding box center [546, 83] width 59 height 12
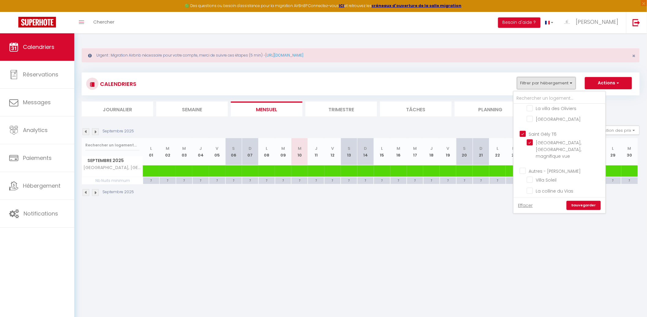
scroll to position [146, 0]
click at [508, 151] on input "Saint Gély T6" at bounding box center [566, 154] width 92 height 6
click at [508, 120] on input "Juvignac T5" at bounding box center [566, 119] width 92 height 6
click at [508, 208] on link "Sauvegarder" at bounding box center [584, 205] width 34 height 9
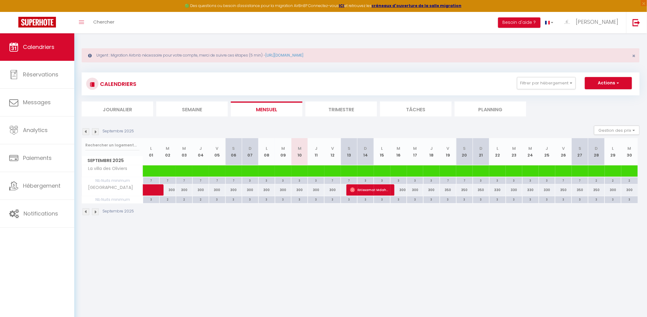
click at [284, 109] on li "Mensuel" at bounding box center [267, 109] width 72 height 15
click at [96, 132] on img at bounding box center [95, 131] width 7 height 7
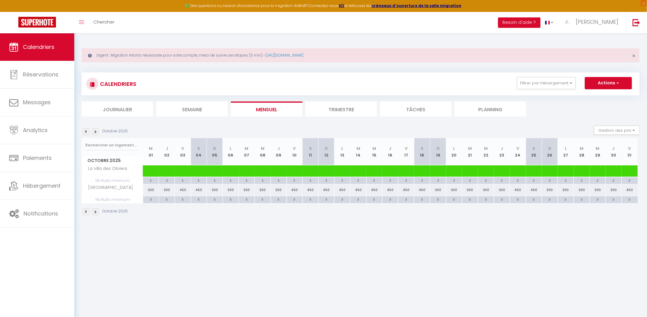
click at [244, 110] on li "Mensuel" at bounding box center [267, 109] width 72 height 15
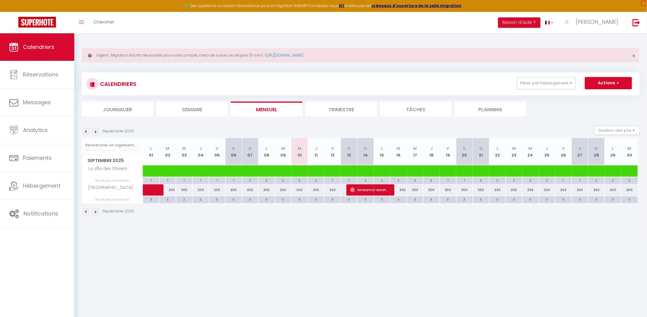
click at [289, 114] on li "Mensuel" at bounding box center [267, 109] width 72 height 15
click at [508, 79] on button "Filtrer par hébergement" at bounding box center [546, 83] width 59 height 12
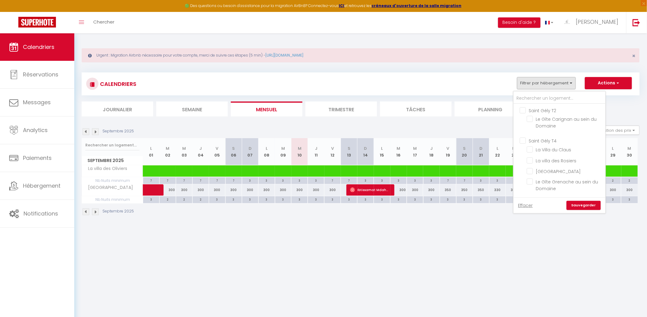
click at [508, 109] on input "Saint Gély T2" at bounding box center [566, 110] width 92 height 6
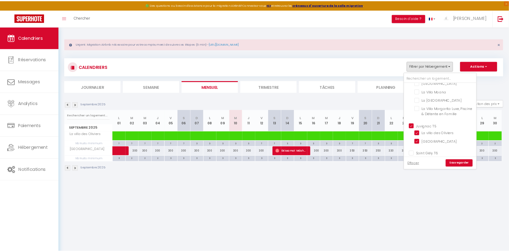
scroll to position [75, 0]
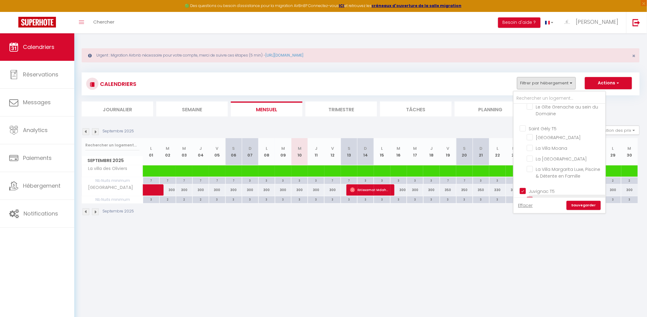
drag, startPoint x: 524, startPoint y: 190, endPoint x: 545, endPoint y: 193, distance: 21.1
click at [508, 189] on input "Juvignac T5" at bounding box center [566, 190] width 92 height 6
click at [508, 204] on link "Sauvegarder" at bounding box center [584, 205] width 34 height 9
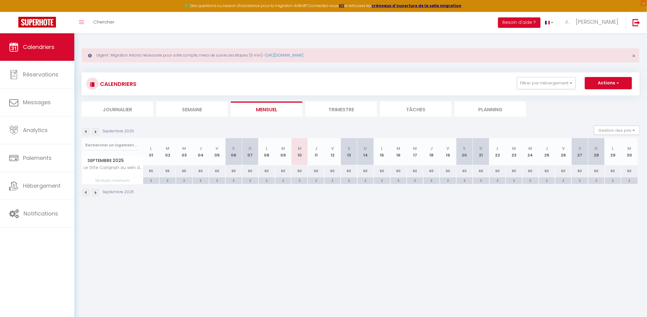
click at [302, 172] on div "60" at bounding box center [299, 170] width 17 height 11
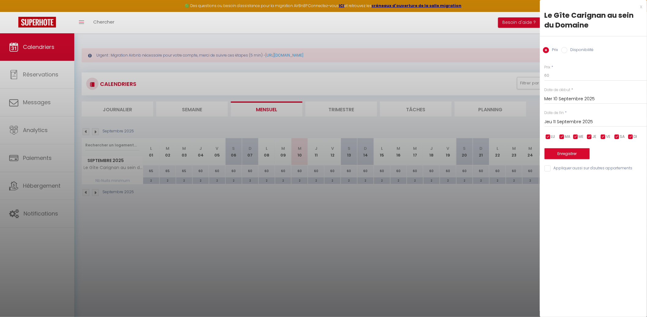
drag, startPoint x: 358, startPoint y: 198, endPoint x: 366, endPoint y: 191, distance: 10.4
click at [359, 197] on div at bounding box center [323, 158] width 647 height 317
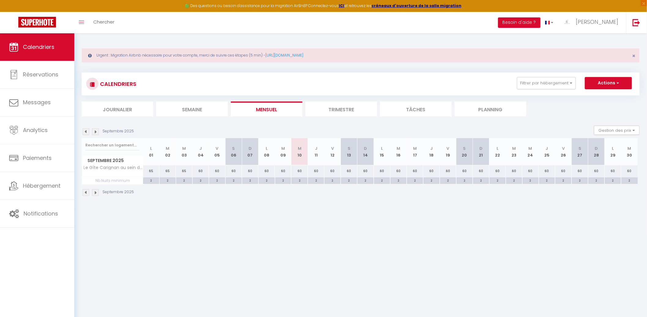
click at [335, 170] on div "60" at bounding box center [333, 170] width 17 height 11
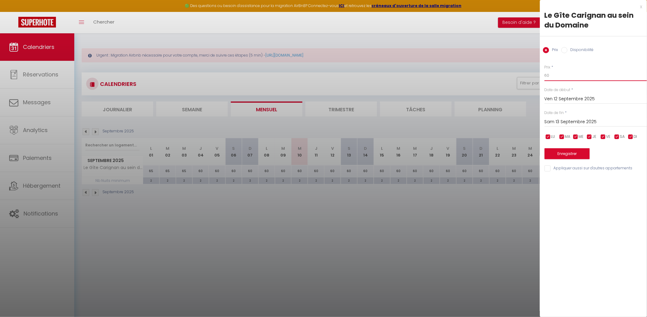
click at [508, 79] on input "60" at bounding box center [596, 75] width 102 height 11
click at [452, 164] on div at bounding box center [323, 158] width 647 height 317
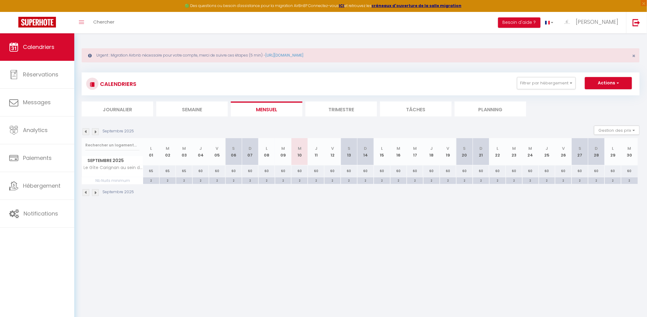
drag, startPoint x: 448, startPoint y: 173, endPoint x: 464, endPoint y: 154, distance: 23.7
click at [448, 172] on div "60" at bounding box center [448, 170] width 17 height 11
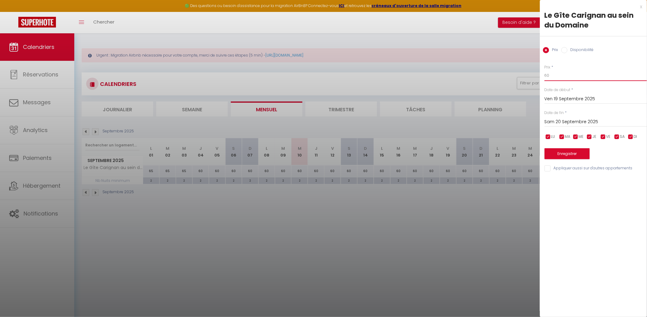
click at [508, 74] on input "60" at bounding box center [596, 75] width 102 height 11
drag, startPoint x: 554, startPoint y: 117, endPoint x: 576, endPoint y: 120, distance: 22.0
click at [508, 117] on div "[DATE] < [DATE] > Dim Lun Mar Mer Jeu Ven Sam 1 2 3 4 5 6 7 8 9 10 11 12 13 14 …" at bounding box center [596, 121] width 102 height 11
click at [508, 125] on input "Sam 20 Septembre 2025" at bounding box center [596, 122] width 102 height 8
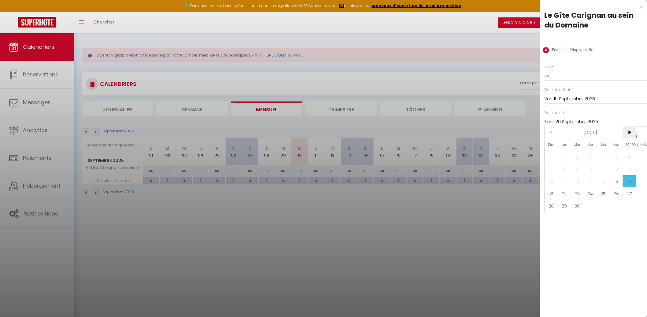
click at [508, 132] on span ">" at bounding box center [629, 132] width 13 height 12
drag, startPoint x: 589, startPoint y: 156, endPoint x: 582, endPoint y: 156, distance: 7.3
click at [508, 156] on span "1" at bounding box center [590, 157] width 13 height 12
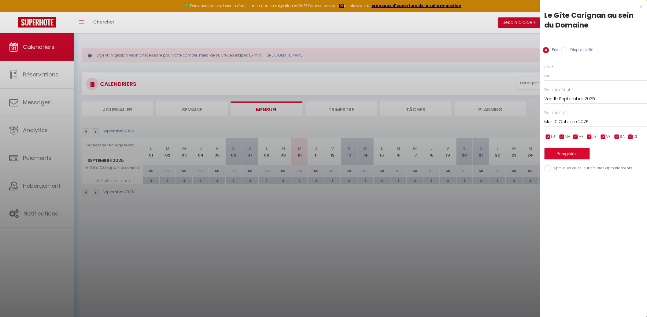
click at [508, 156] on button "Enregistrer" at bounding box center [567, 153] width 45 height 11
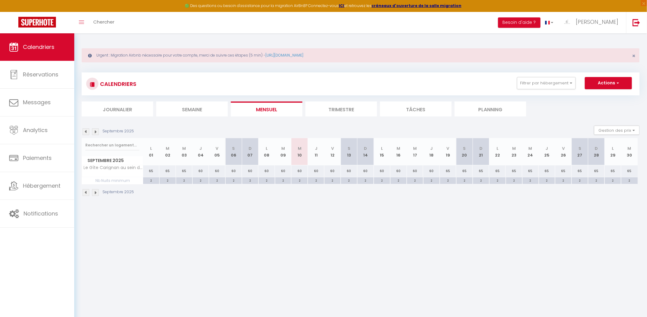
click at [94, 130] on img at bounding box center [95, 131] width 7 height 7
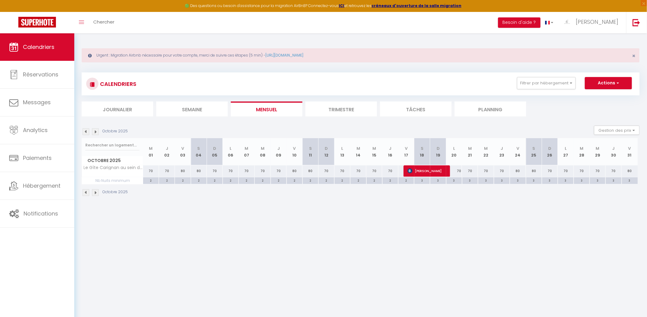
click at [278, 107] on li "Mensuel" at bounding box center [267, 109] width 72 height 15
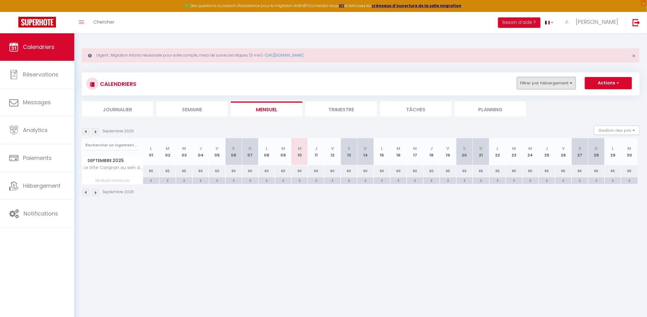
click at [508, 86] on button "Filtrer par hébergement" at bounding box center [546, 83] width 59 height 12
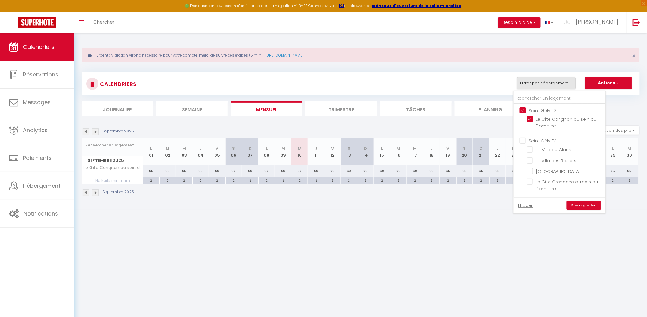
click at [508, 111] on input "Saint Gély T2" at bounding box center [566, 110] width 92 height 6
click at [508, 141] on input "Saint Gély T4" at bounding box center [566, 140] width 92 height 6
click at [508, 204] on link "Sauvegarder" at bounding box center [584, 205] width 34 height 9
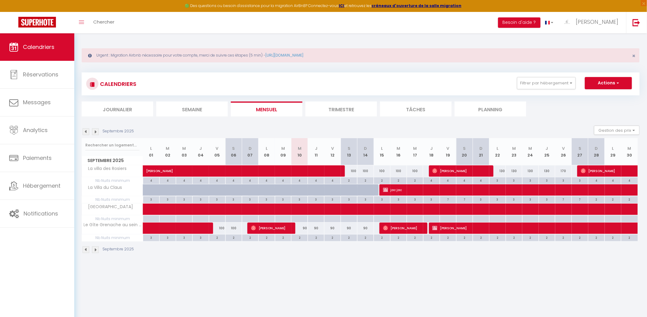
click at [501, 174] on div "130" at bounding box center [497, 170] width 17 height 11
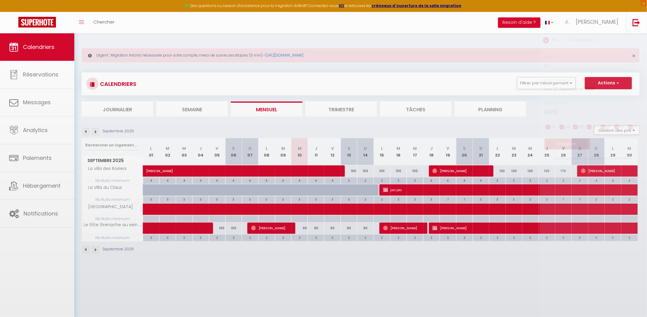
click at [501, 172] on div at bounding box center [323, 158] width 647 height 317
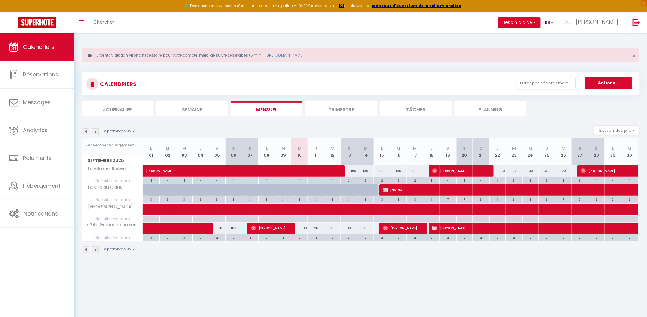
drag, startPoint x: 502, startPoint y: 170, endPoint x: 503, endPoint y: 167, distance: 3.5
click at [502, 170] on div "130" at bounding box center [497, 170] width 17 height 11
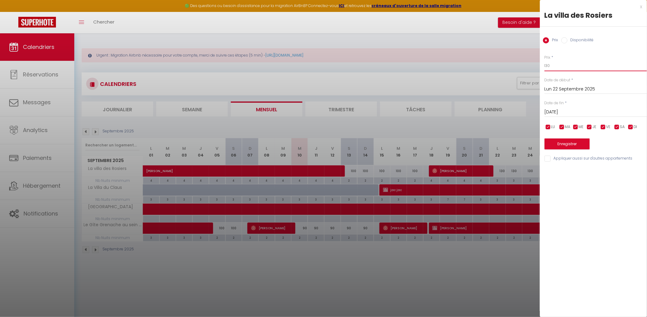
click at [508, 68] on input "130" at bounding box center [596, 65] width 102 height 11
click at [508, 109] on input "[DATE]" at bounding box center [596, 112] width 102 height 8
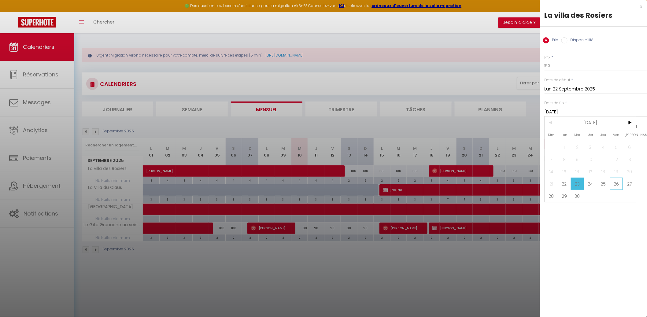
click at [508, 183] on span "26" at bounding box center [616, 184] width 13 height 12
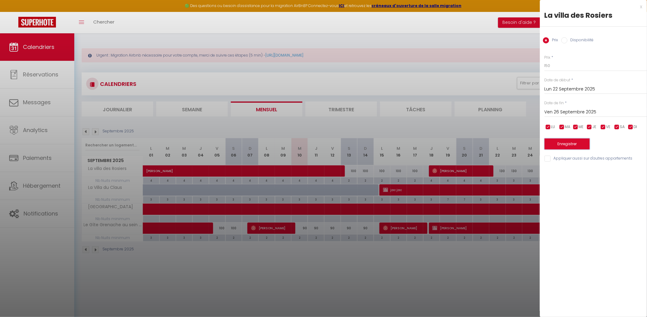
click at [508, 146] on button "Enregistrer" at bounding box center [567, 144] width 45 height 11
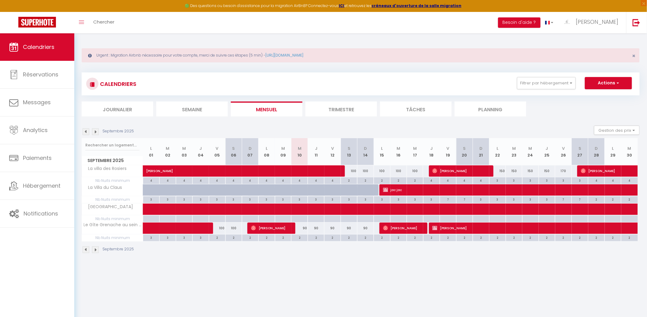
click at [352, 169] on div "100" at bounding box center [349, 170] width 17 height 11
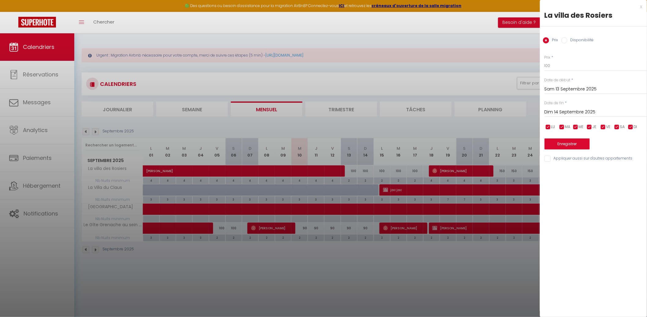
click at [508, 72] on div "Prix * 100 Statut * Disponible Indisponible Date de début * [DATE] < [DATE] > D…" at bounding box center [593, 105] width 107 height 116
click at [508, 70] on input "100" at bounding box center [596, 65] width 102 height 11
click at [508, 69] on input "100" at bounding box center [596, 65] width 102 height 11
click at [508, 110] on input "Dim 14 Septembre 2025" at bounding box center [596, 112] width 102 height 8
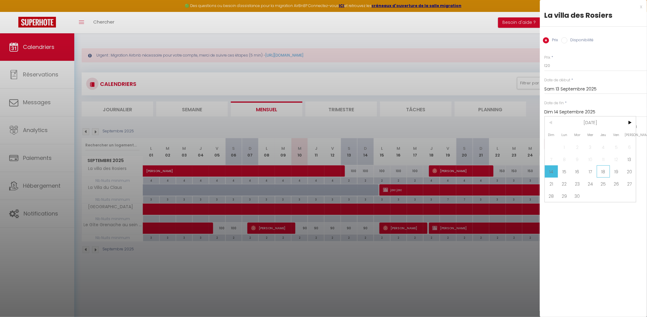
click at [508, 170] on span "18" at bounding box center [603, 171] width 13 height 12
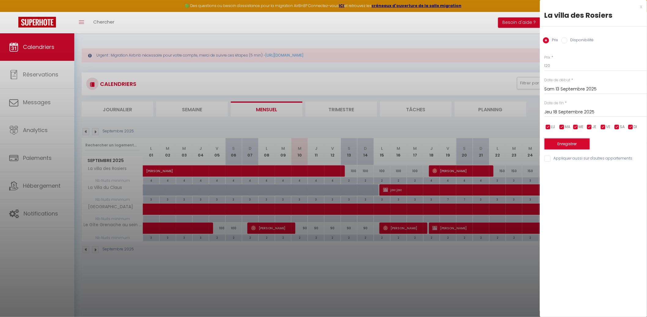
click at [508, 139] on button "Enregistrer" at bounding box center [567, 144] width 45 height 11
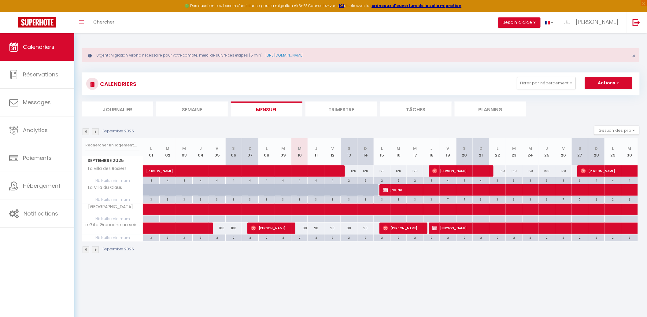
click at [225, 226] on div "100" at bounding box center [233, 228] width 17 height 11
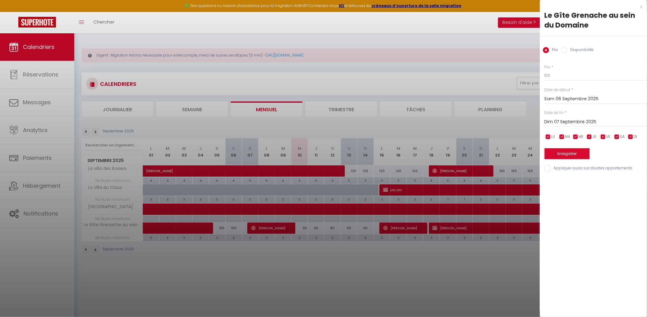
click at [508, 121] on input "Dim 07 Septembre 2025" at bounding box center [596, 122] width 102 height 8
click at [508, 180] on span "15" at bounding box center [564, 181] width 13 height 12
drag, startPoint x: 565, startPoint y: 160, endPoint x: 566, endPoint y: 157, distance: 3.7
click at [508, 157] on div "Prix * 100 Statut * Disponible Indisponible Date de début * [DATE] < [DATE] > D…" at bounding box center [593, 115] width 107 height 116
click at [508, 156] on button "Enregistrer" at bounding box center [567, 153] width 45 height 11
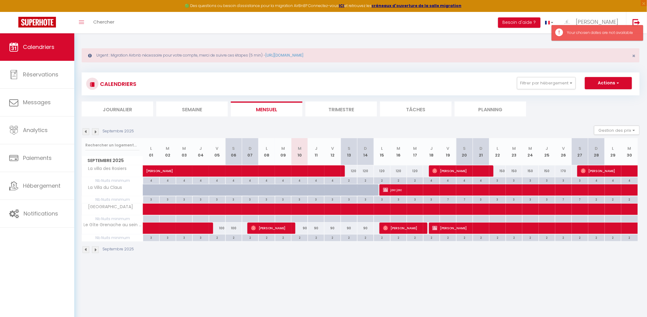
drag, startPoint x: 303, startPoint y: 227, endPoint x: 309, endPoint y: 220, distance: 8.5
click at [303, 226] on div "90" at bounding box center [299, 228] width 17 height 11
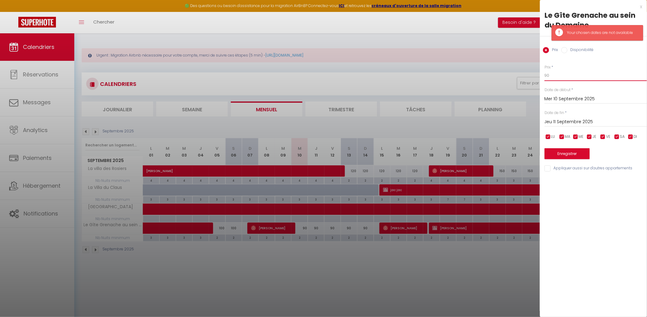
click at [508, 73] on input "90" at bounding box center [596, 75] width 102 height 11
click at [508, 123] on input "Jeu 11 Septembre 2025" at bounding box center [596, 122] width 102 height 8
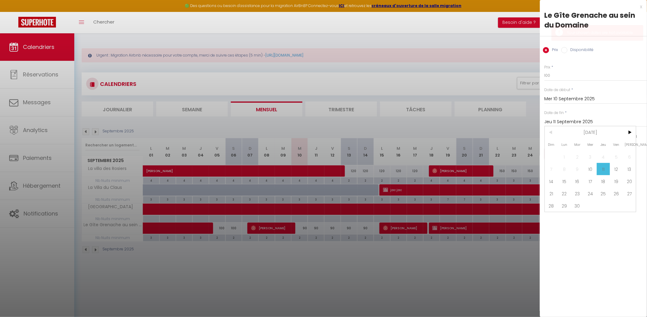
drag, startPoint x: 615, startPoint y: 182, endPoint x: 598, endPoint y: 169, distance: 21.7
click at [508, 181] on span "19" at bounding box center [616, 181] width 13 height 12
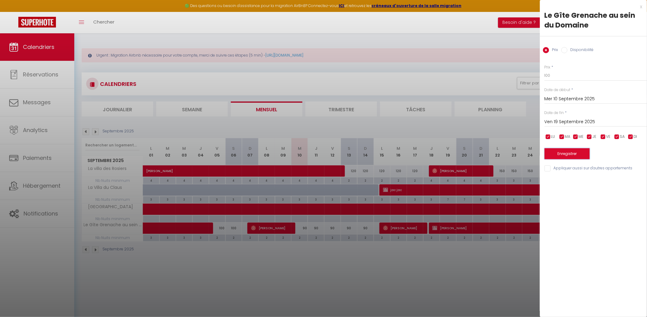
click at [508, 154] on button "Enregistrer" at bounding box center [567, 153] width 45 height 11
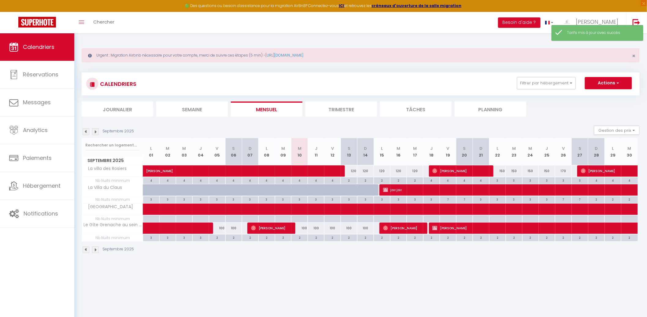
click at [255, 106] on li "Mensuel" at bounding box center [267, 109] width 72 height 15
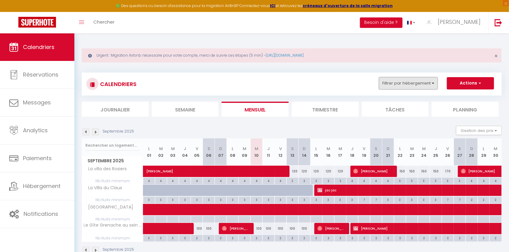
click at [384, 84] on button "Filtrer par hébergement" at bounding box center [408, 83] width 59 height 12
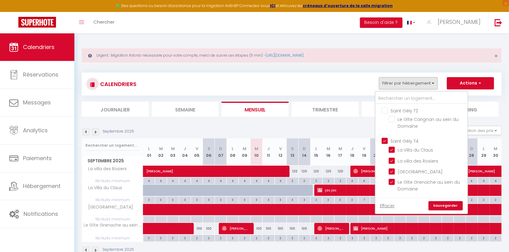
click at [385, 111] on input "Saint Gély T2" at bounding box center [427, 110] width 92 height 6
click at [384, 137] on input "Saint Gély T4" at bounding box center [427, 140] width 92 height 6
click at [443, 203] on link "Sauvegarder" at bounding box center [445, 205] width 34 height 9
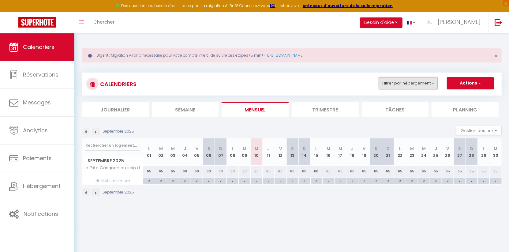
click at [396, 78] on button "Filtrer par hébergement" at bounding box center [408, 83] width 59 height 12
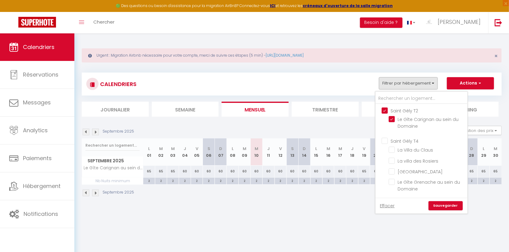
click at [386, 107] on input "Saint Gély T2" at bounding box center [427, 110] width 92 height 6
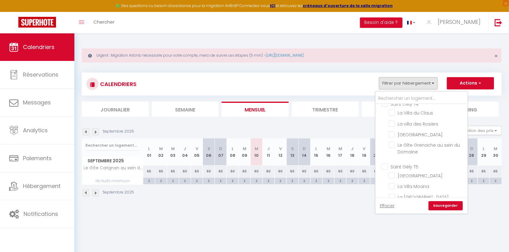
scroll to position [25, 0]
click at [388, 116] on input "Saint Gély T4" at bounding box center [427, 115] width 92 height 6
click at [439, 204] on link "Sauvegarder" at bounding box center [445, 205] width 34 height 9
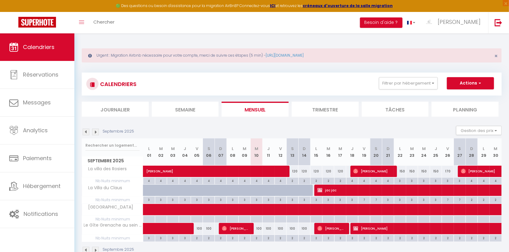
scroll to position [33, 0]
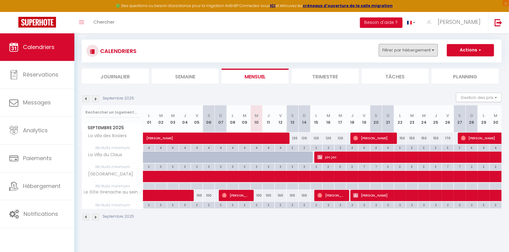
click at [414, 46] on button "Filtrer par hébergement" at bounding box center [408, 50] width 59 height 12
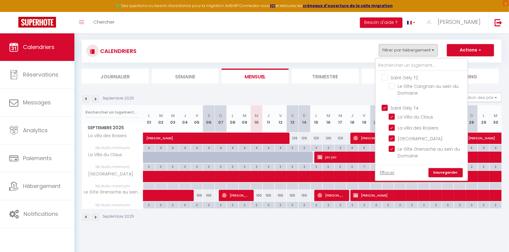
click at [382, 104] on input "Saint Gély T4" at bounding box center [427, 107] width 92 height 6
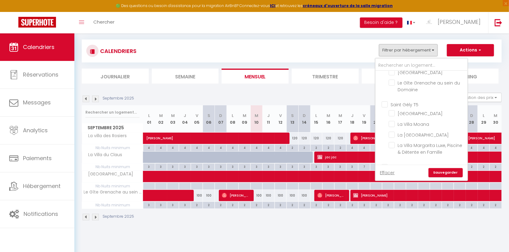
click at [384, 103] on input "Saint Gély T5" at bounding box center [427, 104] width 92 height 6
click at [438, 172] on link "Sauvegarder" at bounding box center [445, 172] width 34 height 9
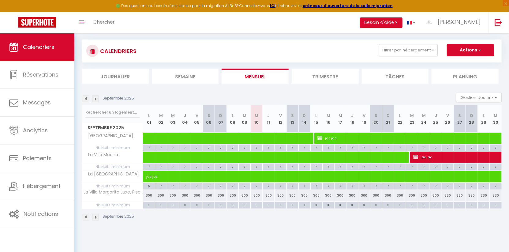
click at [95, 97] on img at bounding box center [95, 98] width 7 height 7
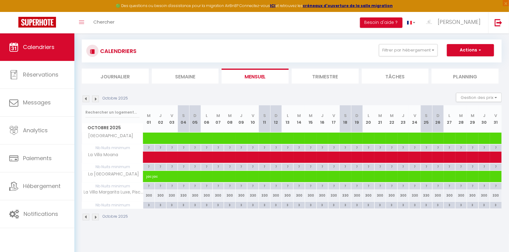
click at [248, 73] on li "Mensuel" at bounding box center [254, 76] width 67 height 15
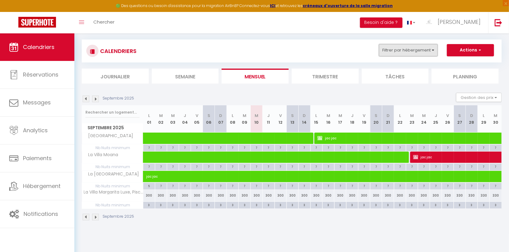
click at [411, 45] on button "Filtrer par hébergement" at bounding box center [408, 50] width 59 height 12
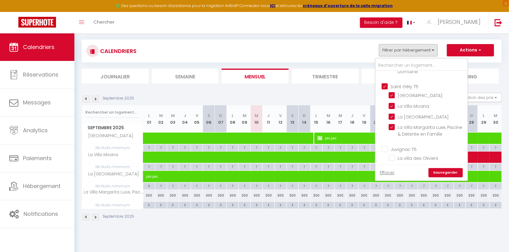
click at [387, 85] on input "Saint Gély T5" at bounding box center [427, 86] width 92 height 6
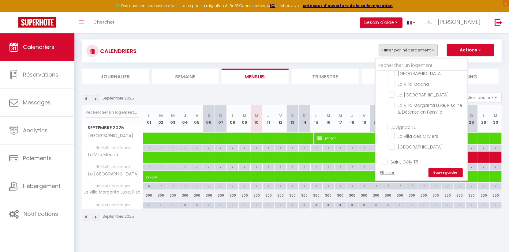
scroll to position [106, 0]
click at [384, 123] on input "Juvignac T5" at bounding box center [427, 126] width 92 height 6
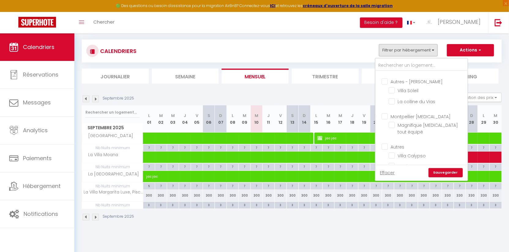
drag, startPoint x: 440, startPoint y: 179, endPoint x: 445, endPoint y: 166, distance: 13.7
click at [445, 166] on div "Effacer Sauvegarder" at bounding box center [421, 173] width 92 height 16
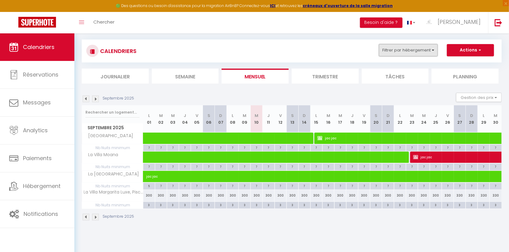
click at [412, 50] on button "Filtrer par hébergement" at bounding box center [408, 50] width 59 height 12
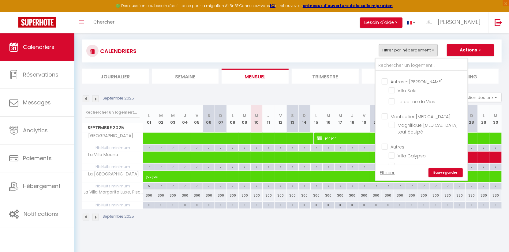
click at [437, 170] on link "Sauvegarder" at bounding box center [445, 172] width 34 height 9
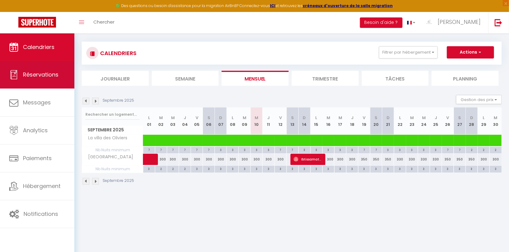
scroll to position [33, 0]
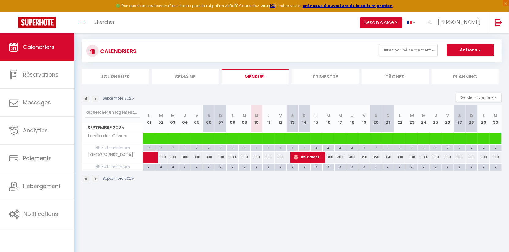
click at [292, 157] on div at bounding box center [296, 157] width 12 height 12
click at [311, 160] on span "Ibtissamat Mdahoma" at bounding box center [307, 157] width 28 height 12
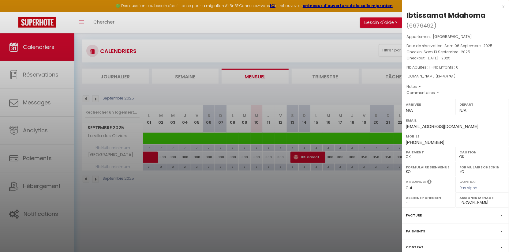
click at [258, 210] on div at bounding box center [254, 126] width 509 height 252
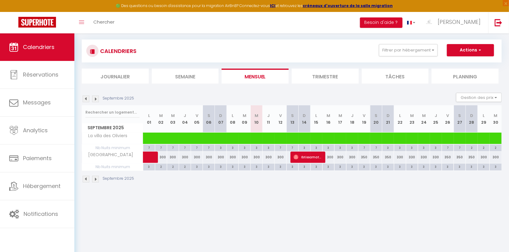
click at [84, 99] on img at bounding box center [86, 98] width 7 height 7
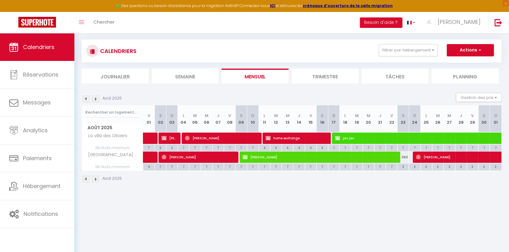
click at [97, 96] on img at bounding box center [95, 98] width 7 height 7
